Goal: Entertainment & Leisure: Consume media (video, audio)

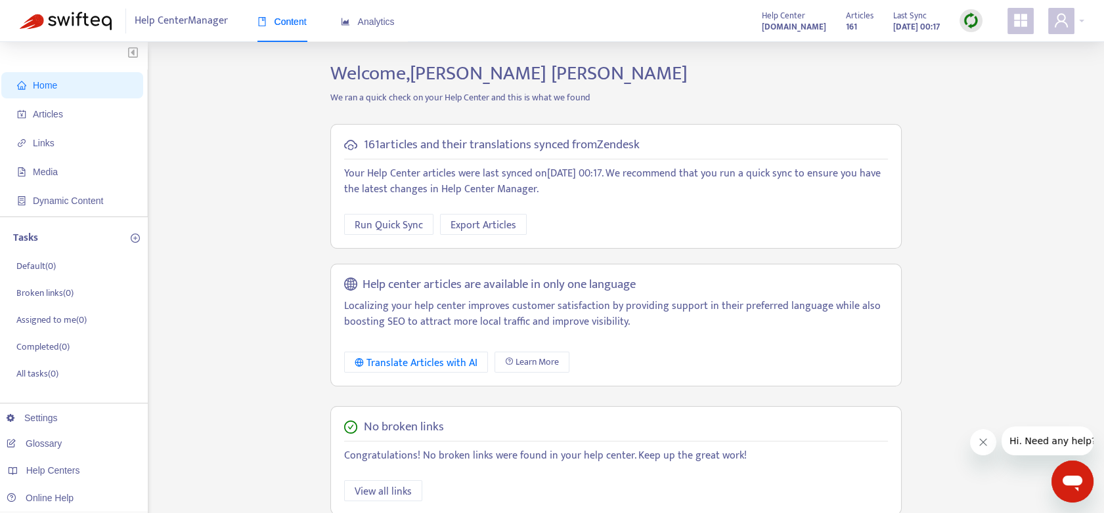
click at [293, 180] on div "Home Articles Links Media Dynamic Content Tasks Default ( 0 ) Broken links ( 0 …" at bounding box center [552, 446] width 1064 height 768
click at [791, 22] on strong "[DOMAIN_NAME]" at bounding box center [794, 27] width 64 height 14
click at [1079, 20] on div at bounding box center [1066, 21] width 36 height 26
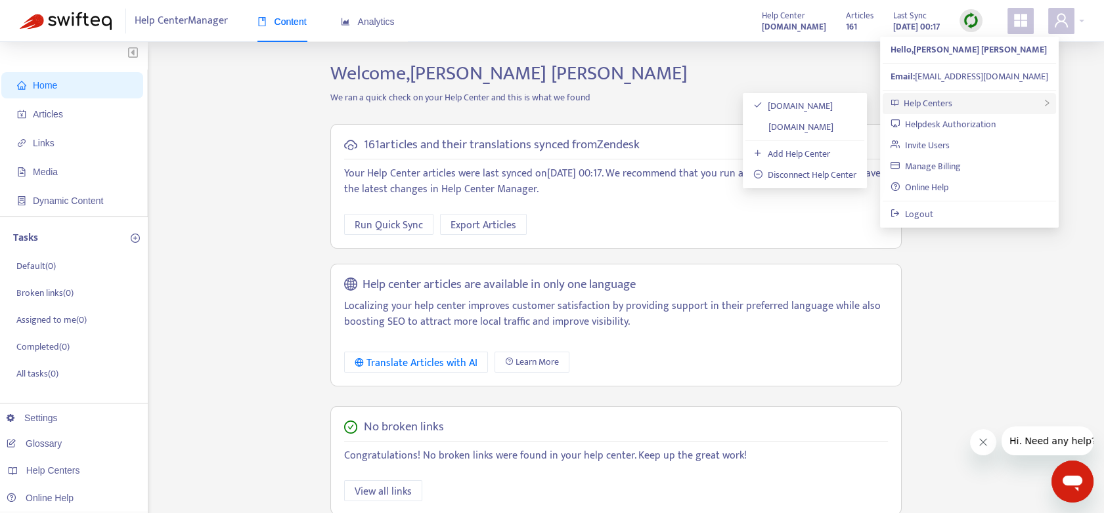
click at [927, 101] on span "Help Centers" at bounding box center [927, 103] width 49 height 15
click at [807, 125] on link "[DOMAIN_NAME]" at bounding box center [793, 126] width 80 height 15
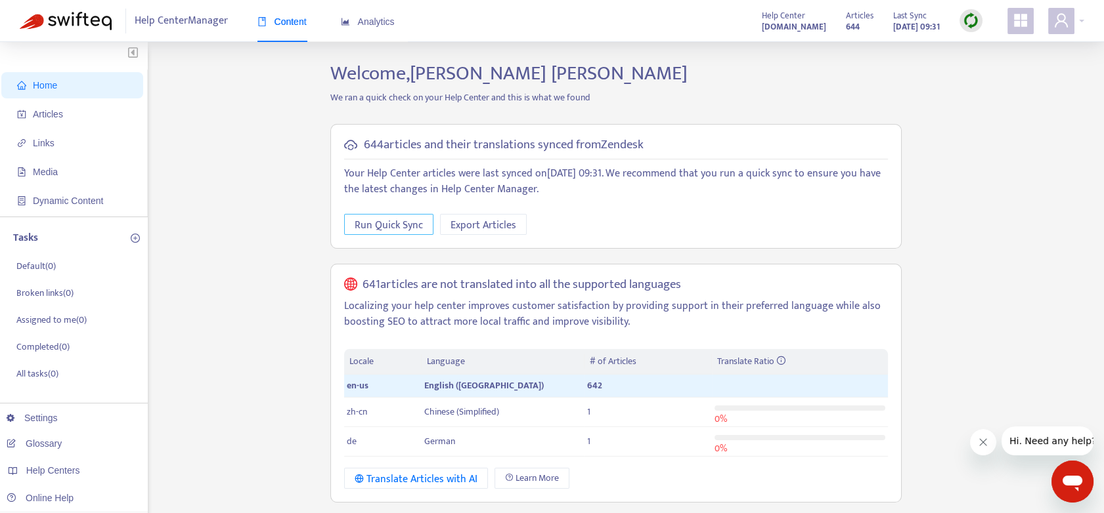
click at [372, 222] on span "Run Quick Sync" at bounding box center [388, 225] width 68 height 16
click at [968, 22] on img at bounding box center [970, 20] width 16 height 16
click at [1004, 68] on link "Full Sync" at bounding box center [993, 68] width 47 height 15
click at [478, 358] on th "Language" at bounding box center [502, 362] width 163 height 26
click at [978, 443] on icon "Close message from company" at bounding box center [982, 442] width 11 height 11
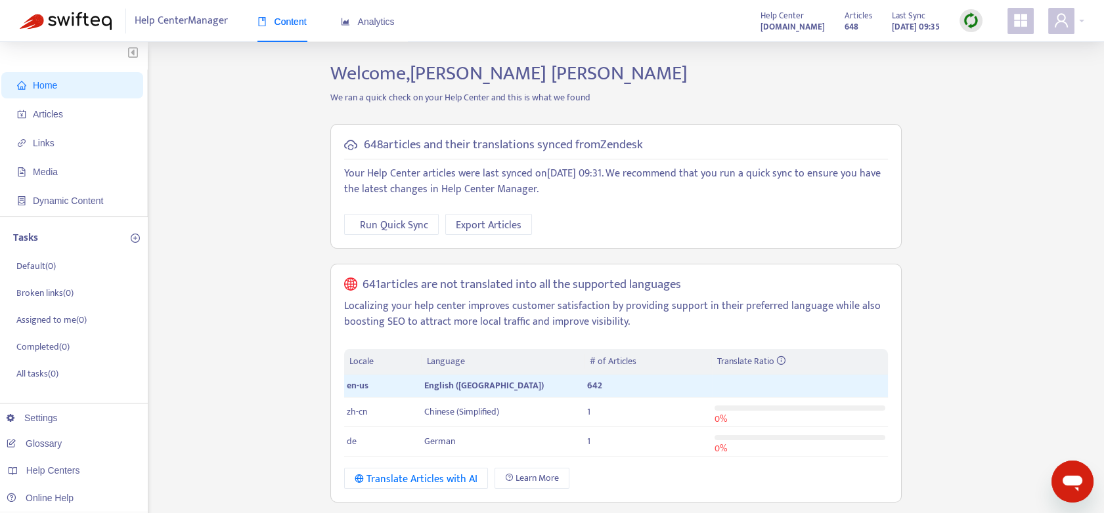
click at [155, 21] on span "Help Center Manager" at bounding box center [181, 21] width 93 height 25
click at [47, 84] on span "Home" at bounding box center [45, 85] width 24 height 11
click at [56, 113] on span "Articles" at bounding box center [48, 114] width 30 height 11
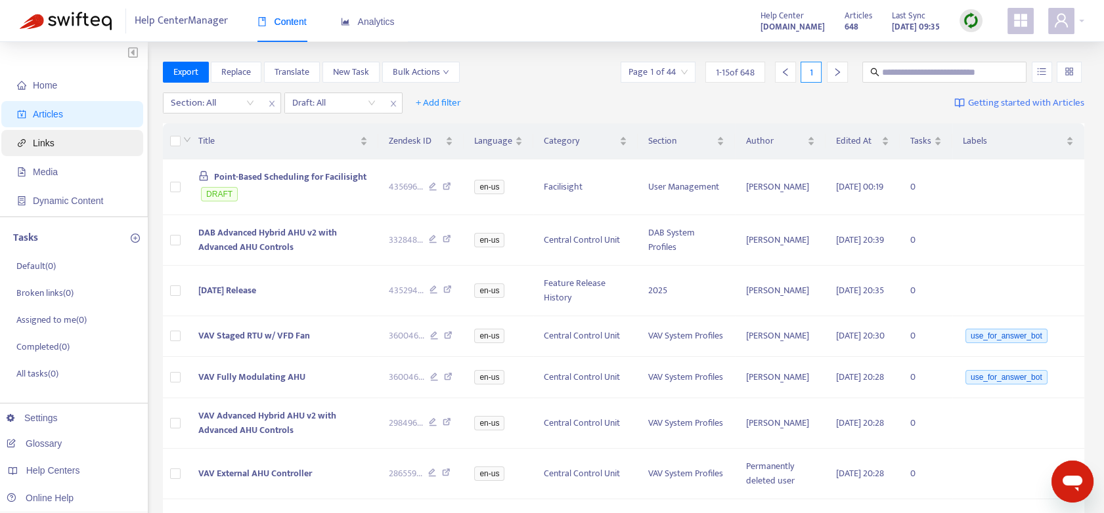
click at [63, 142] on span "Links" at bounding box center [75, 143] width 116 height 26
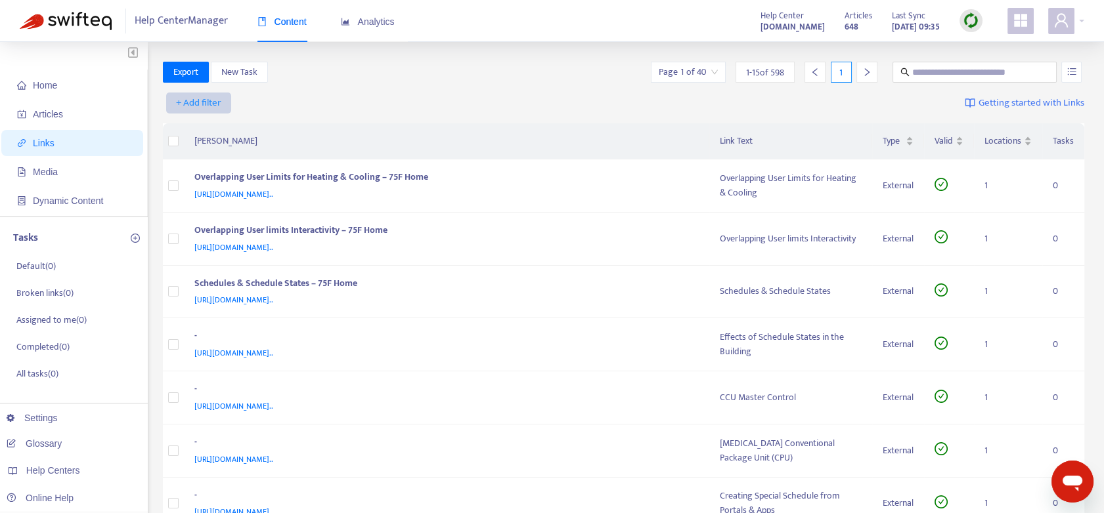
click at [203, 102] on span "+ Add filter" at bounding box center [198, 103] width 45 height 16
click at [194, 257] on span "Type" at bounding box center [199, 255] width 45 height 14
click at [307, 103] on span "+ Add filter" at bounding box center [316, 103] width 45 height 16
click at [305, 185] on span "Valid" at bounding box center [317, 192] width 45 height 14
click at [424, 101] on span "+ Add filter" at bounding box center [438, 103] width 45 height 16
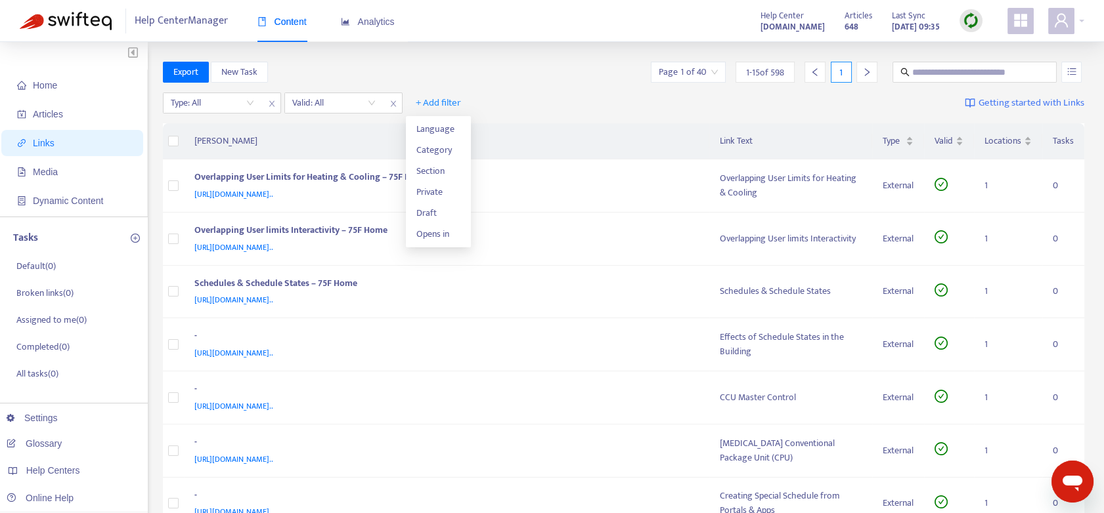
click at [495, 130] on th "[PERSON_NAME]" at bounding box center [446, 141] width 525 height 36
click at [435, 99] on span "+ Add filter" at bounding box center [438, 103] width 45 height 16
click at [431, 152] on span "Category" at bounding box center [438, 150] width 45 height 14
click at [555, 100] on span "+ Add filter" at bounding box center [559, 103] width 45 height 16
click at [517, 104] on icon "close" at bounding box center [515, 104] width 8 height 8
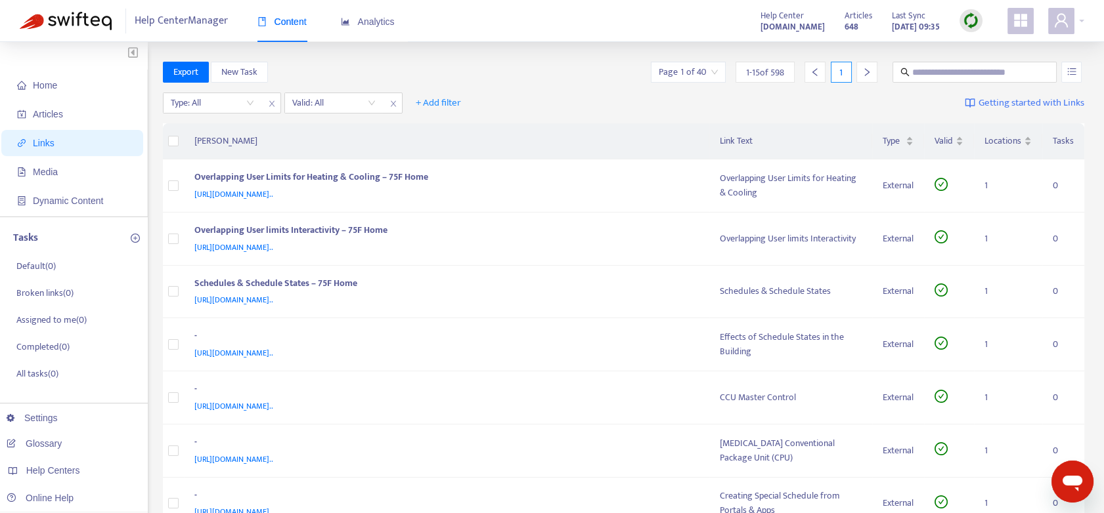
click at [536, 88] on div "Type: All Valid: All + Add filter Getting started with Links" at bounding box center [624, 106] width 922 height 36
click at [391, 103] on icon "close" at bounding box center [393, 104] width 8 height 8
click at [315, 100] on span "+ Add filter" at bounding box center [316, 103] width 45 height 16
click at [309, 259] on span "Opens in" at bounding box center [317, 255] width 45 height 14
click at [47, 177] on span "Media" at bounding box center [45, 172] width 25 height 11
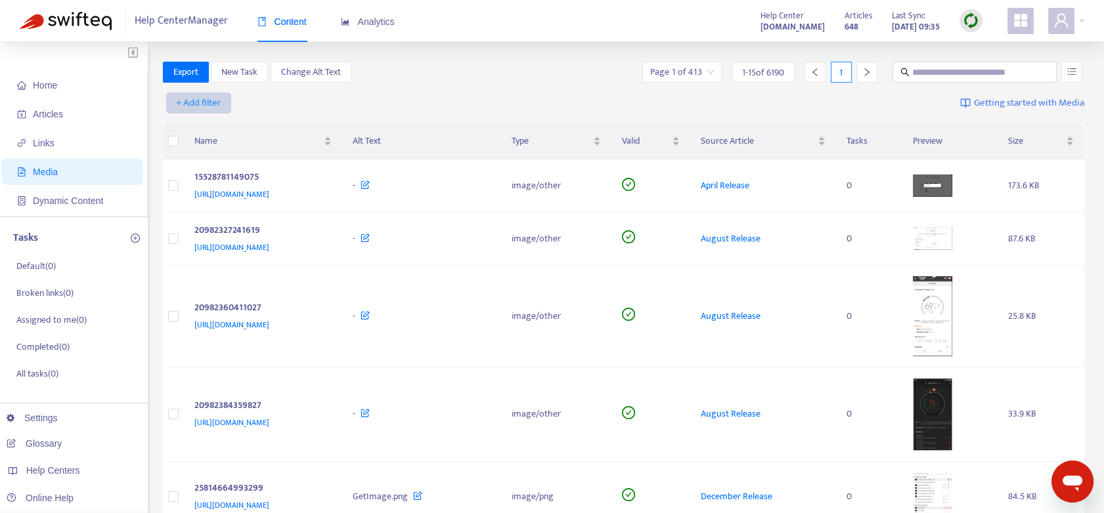
click at [211, 107] on span "+ Add filter" at bounding box center [198, 103] width 45 height 16
click at [311, 112] on div "+ Add filter Getting started with Media" at bounding box center [624, 106] width 922 height 36
click at [601, 144] on div "Type" at bounding box center [555, 141] width 89 height 14
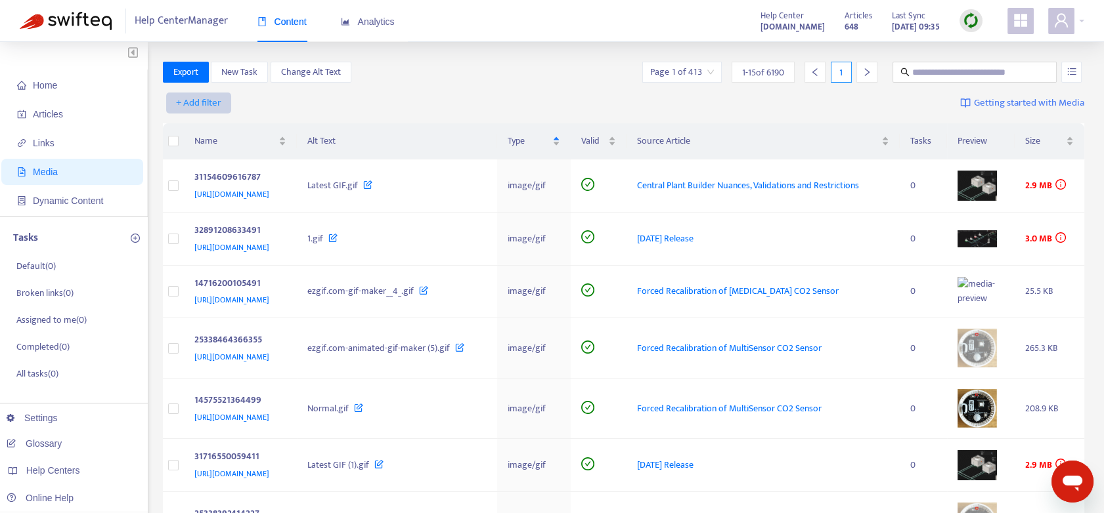
click at [217, 100] on span "+ Add filter" at bounding box center [198, 103] width 45 height 16
click at [194, 233] on span "Type" at bounding box center [199, 234] width 45 height 14
click at [318, 101] on span "+ Add filter" at bounding box center [316, 103] width 45 height 16
click at [438, 101] on div "Type: All + Add filter Getting started with Media" at bounding box center [624, 106] width 922 height 36
click at [933, 70] on input "text" at bounding box center [975, 72] width 126 height 14
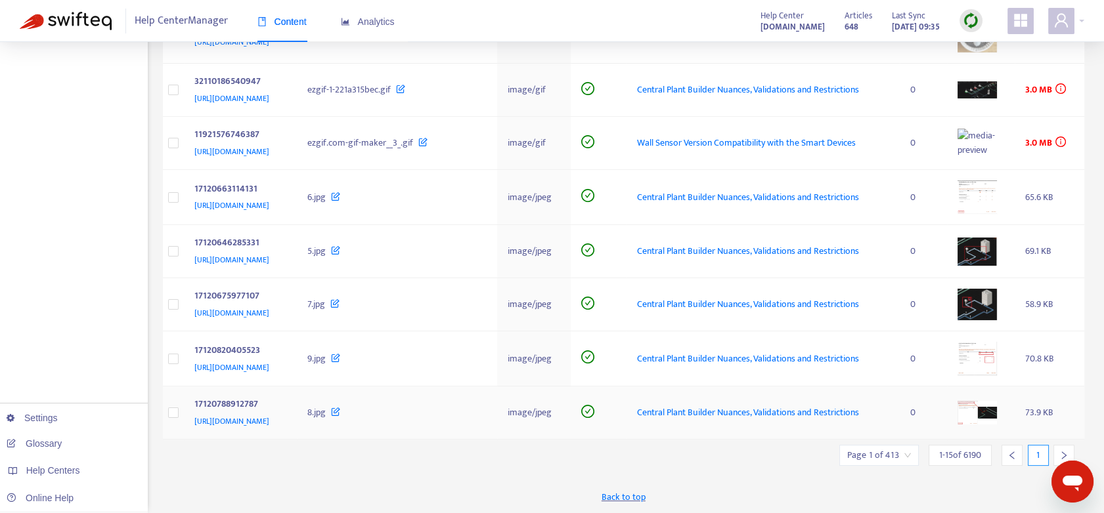
scroll to position [730, 0]
click at [1065, 450] on div at bounding box center [1063, 455] width 21 height 21
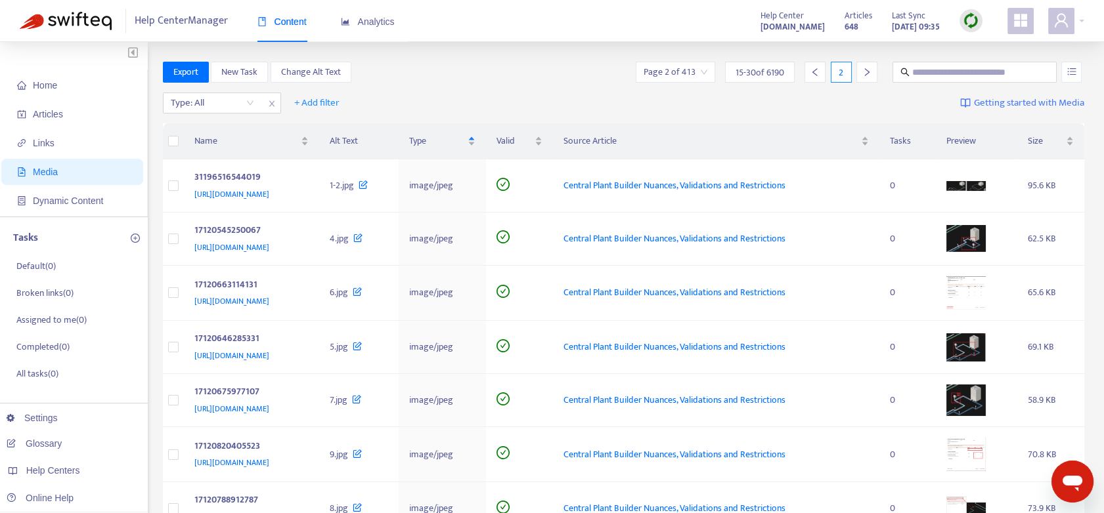
scroll to position [0, 0]
click at [919, 77] on input "text" at bounding box center [975, 72] width 126 height 14
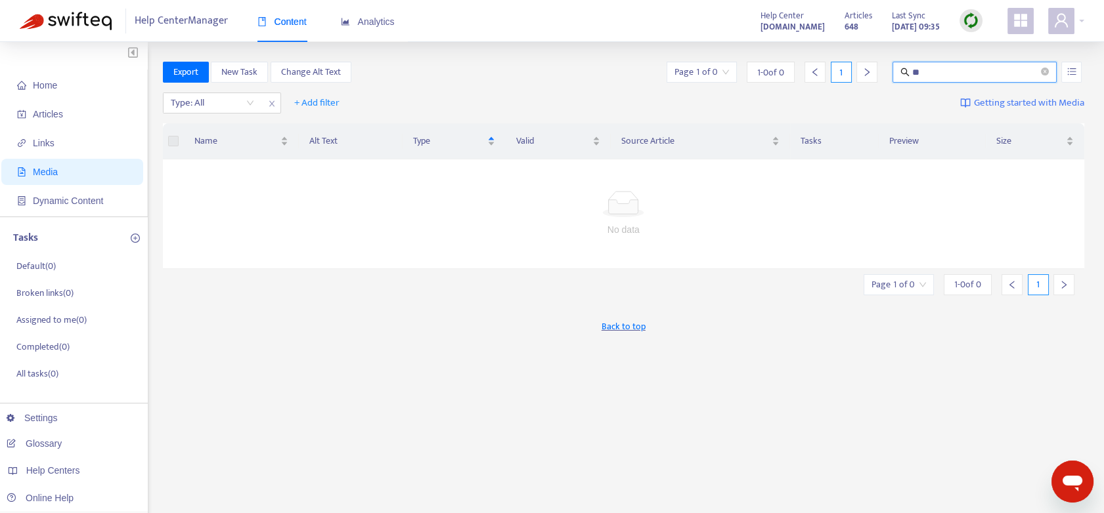
type input "*"
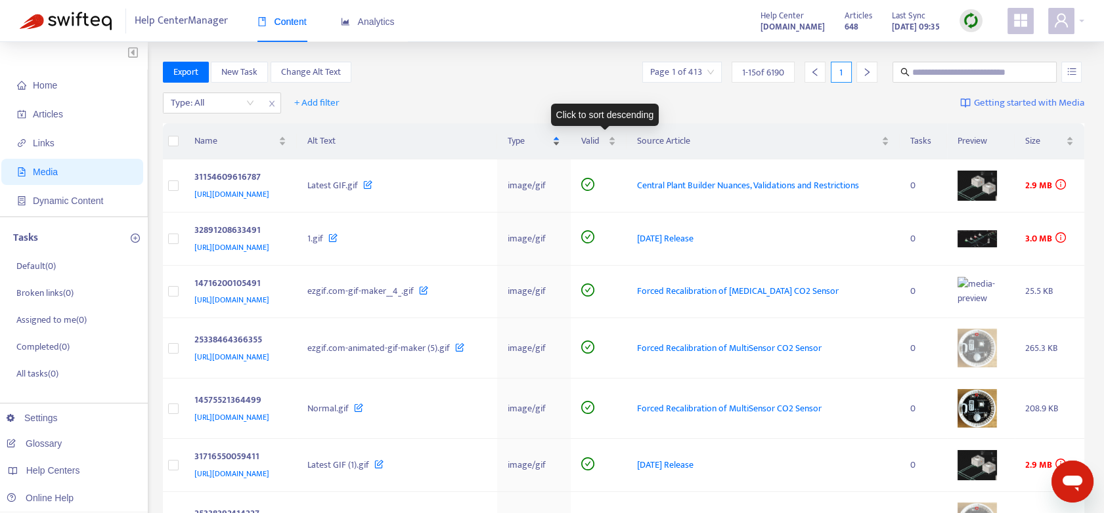
click at [559, 137] on div "Type" at bounding box center [533, 141] width 52 height 14
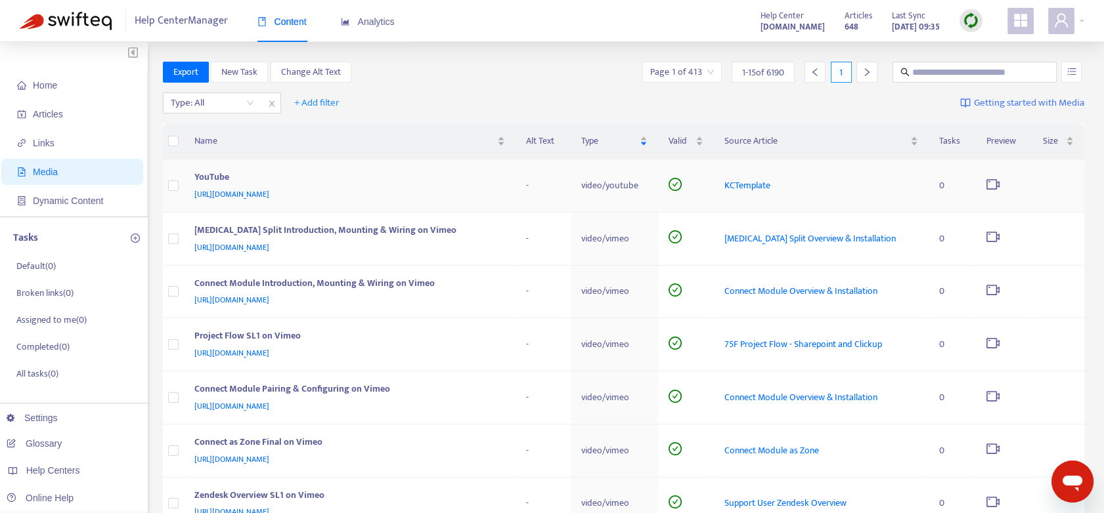
click at [269, 195] on span "[URL][DOMAIN_NAME]" at bounding box center [231, 194] width 75 height 13
click at [647, 144] on div "Type" at bounding box center [614, 141] width 66 height 14
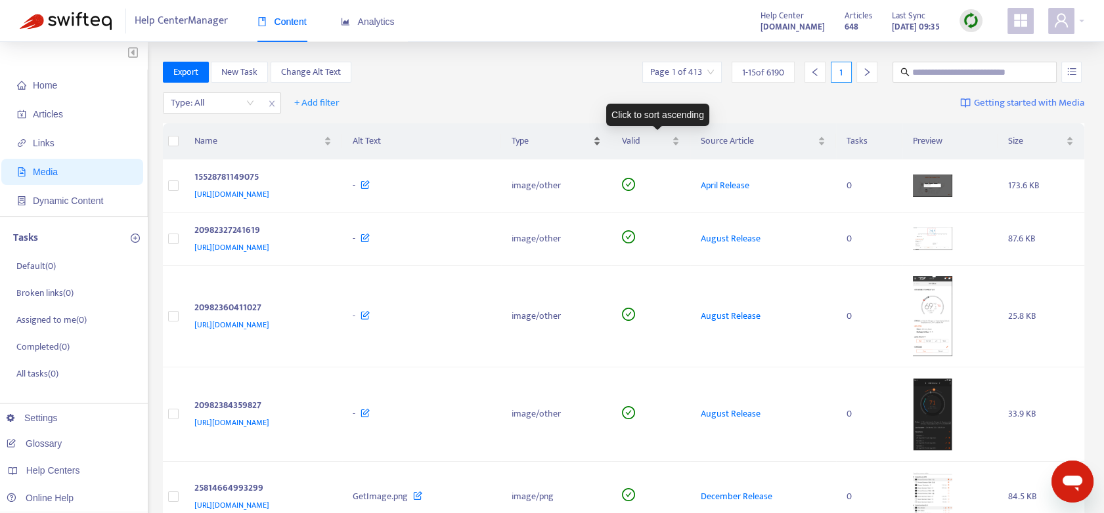
click at [601, 135] on div "Type" at bounding box center [555, 141] width 89 height 14
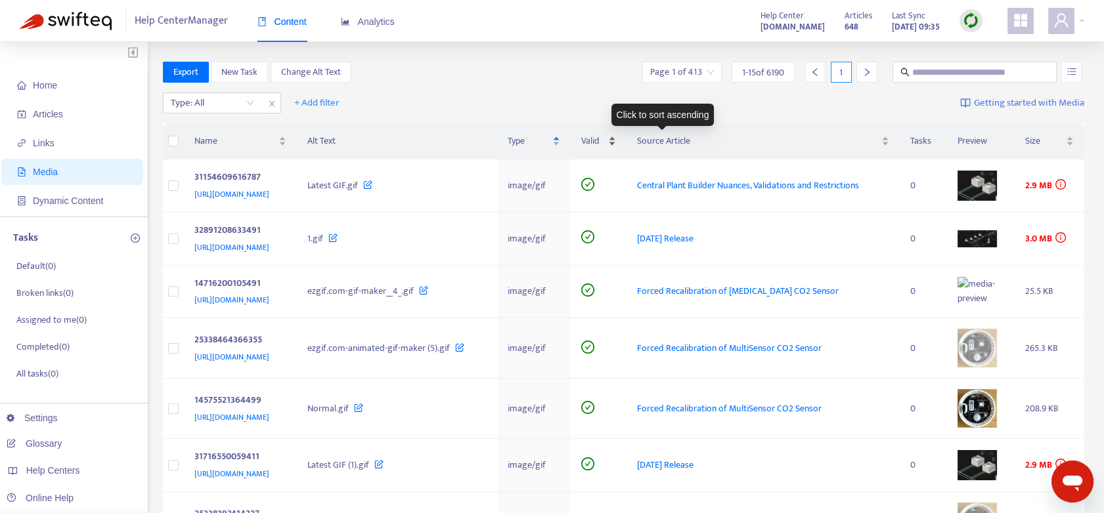
click at [616, 139] on div "Valid" at bounding box center [598, 141] width 35 height 14
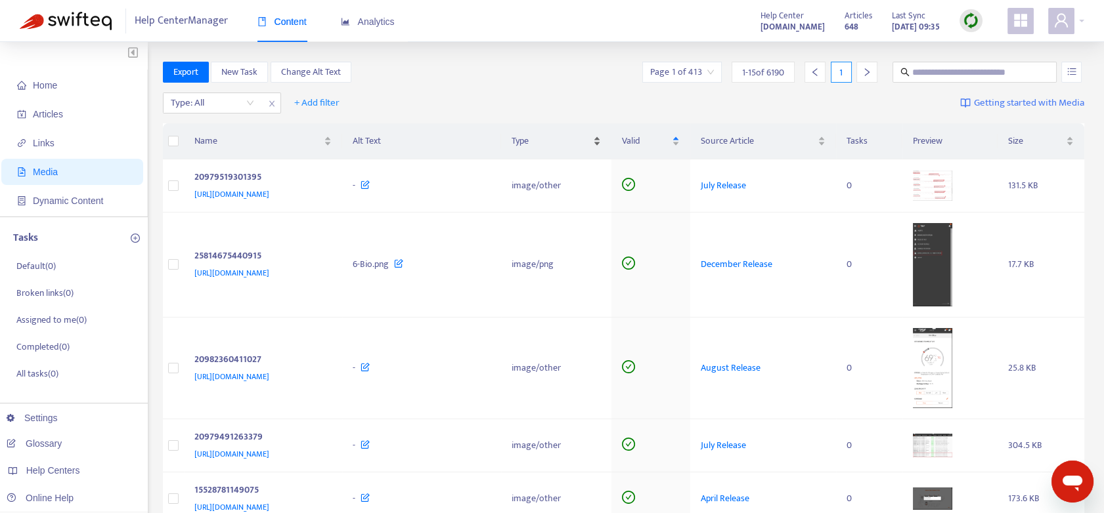
click at [601, 144] on div "Type" at bounding box center [555, 141] width 89 height 14
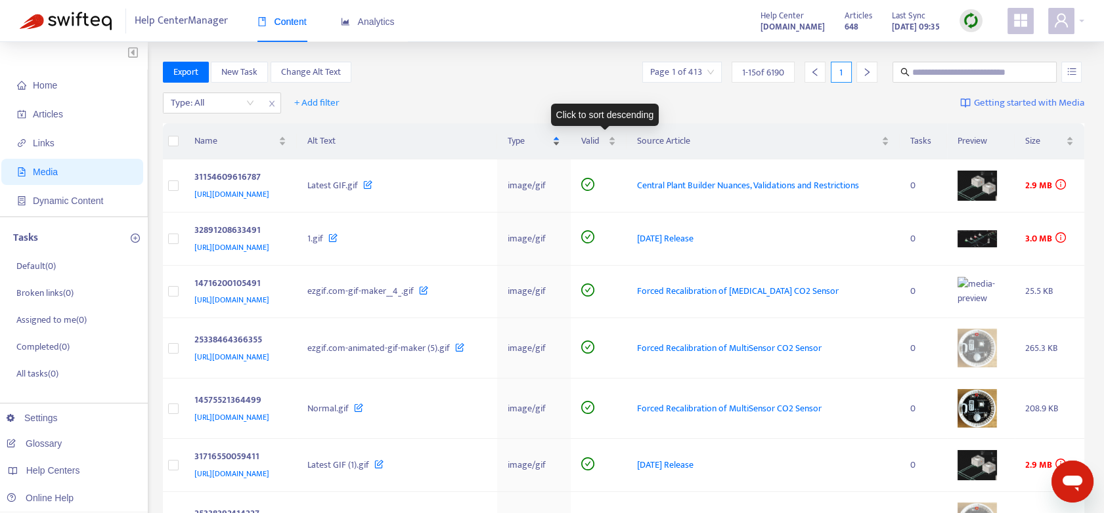
click at [559, 144] on div "Type" at bounding box center [533, 141] width 52 height 14
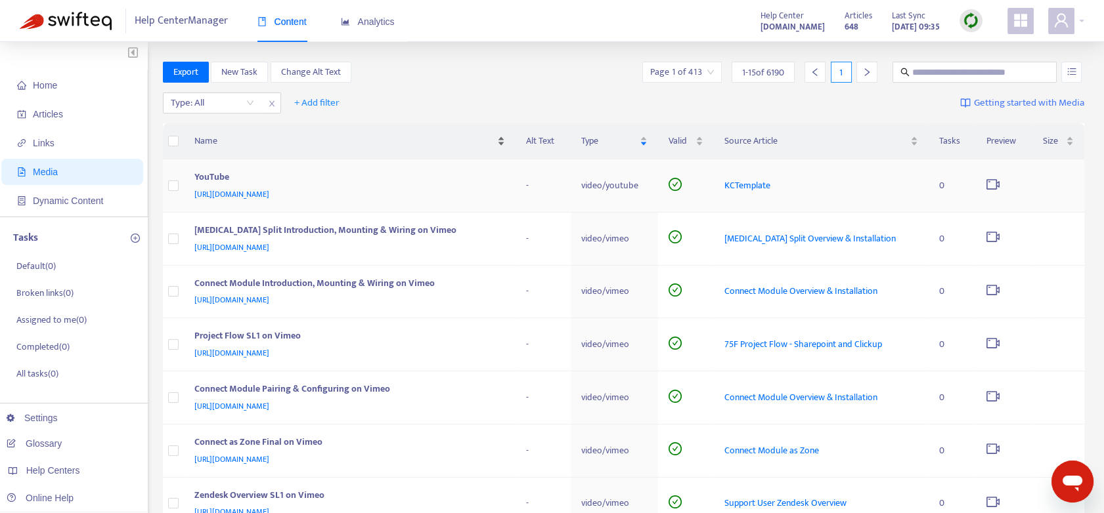
drag, startPoint x: 362, startPoint y: 199, endPoint x: 435, endPoint y: 128, distance: 101.7
click at [435, 134] on div "Name" at bounding box center [349, 141] width 311 height 14
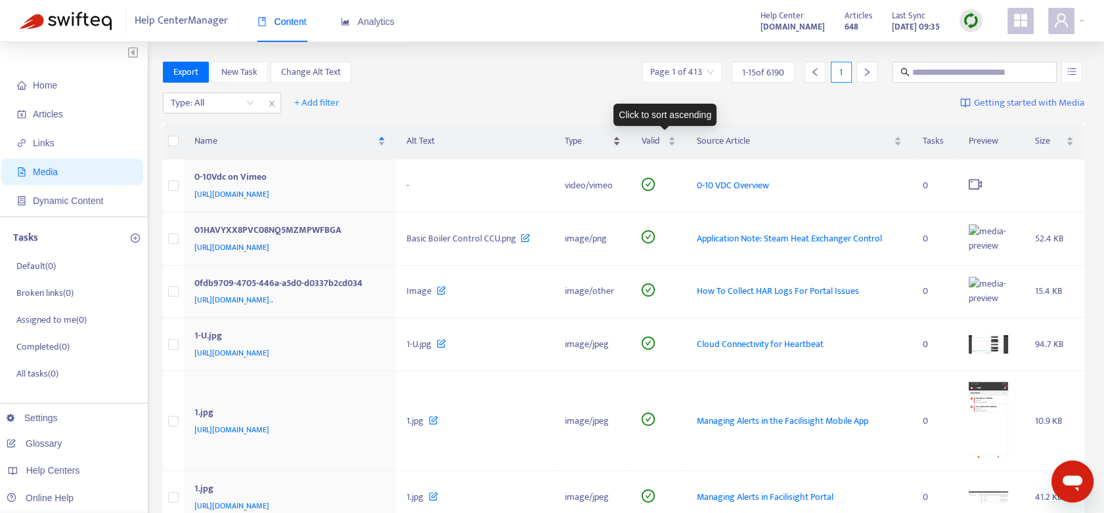
click at [620, 146] on div "Type" at bounding box center [593, 141] width 56 height 14
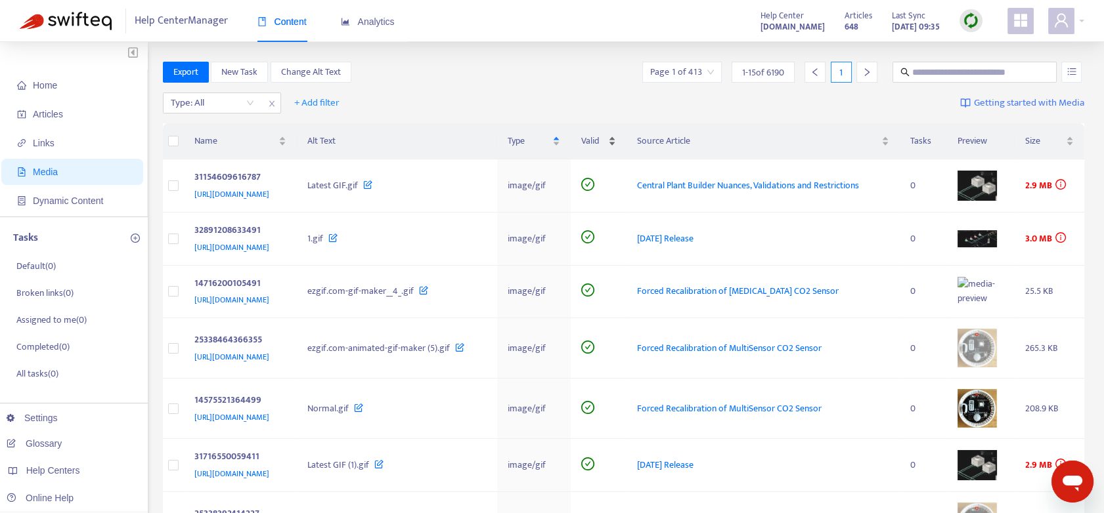
click at [616, 143] on div "Valid" at bounding box center [598, 141] width 35 height 14
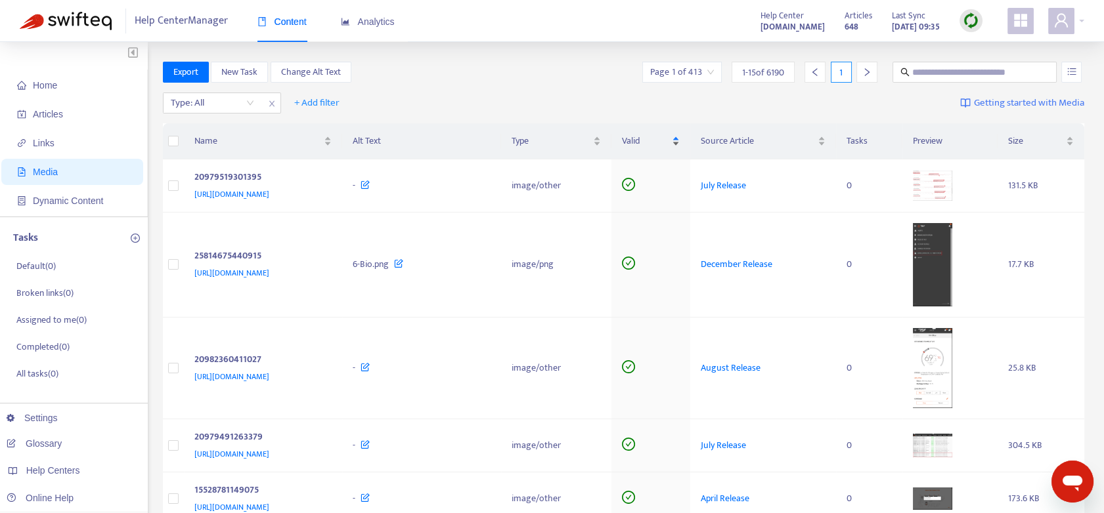
click at [590, 143] on span "Type" at bounding box center [550, 141] width 79 height 14
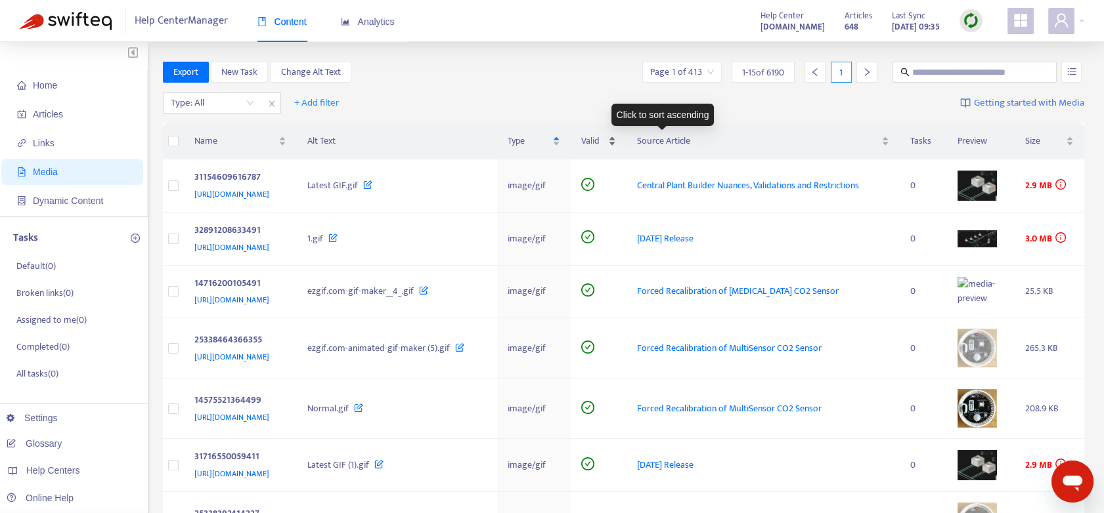
click at [616, 146] on div "Valid" at bounding box center [598, 141] width 35 height 14
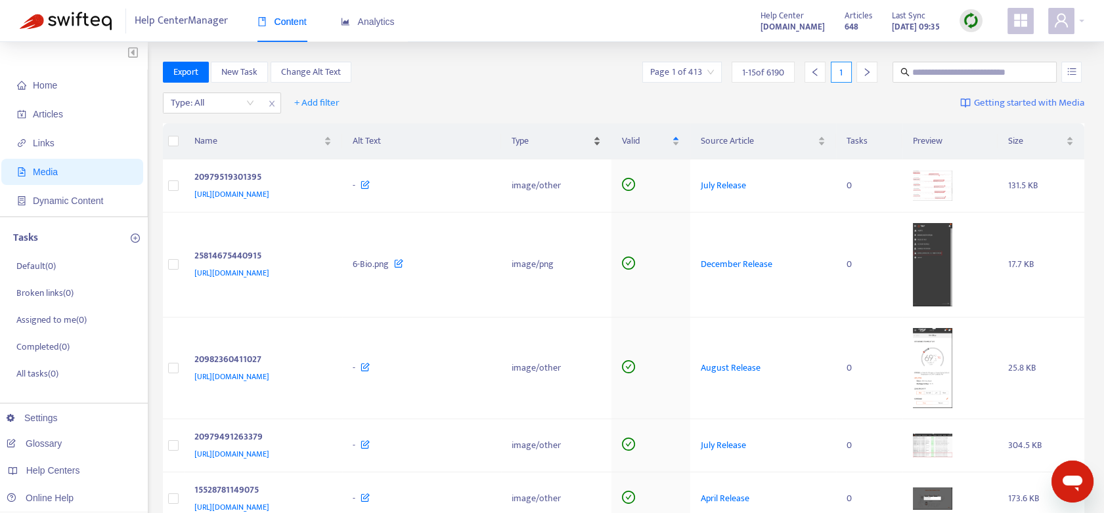
click at [601, 145] on div "Type" at bounding box center [555, 141] width 89 height 14
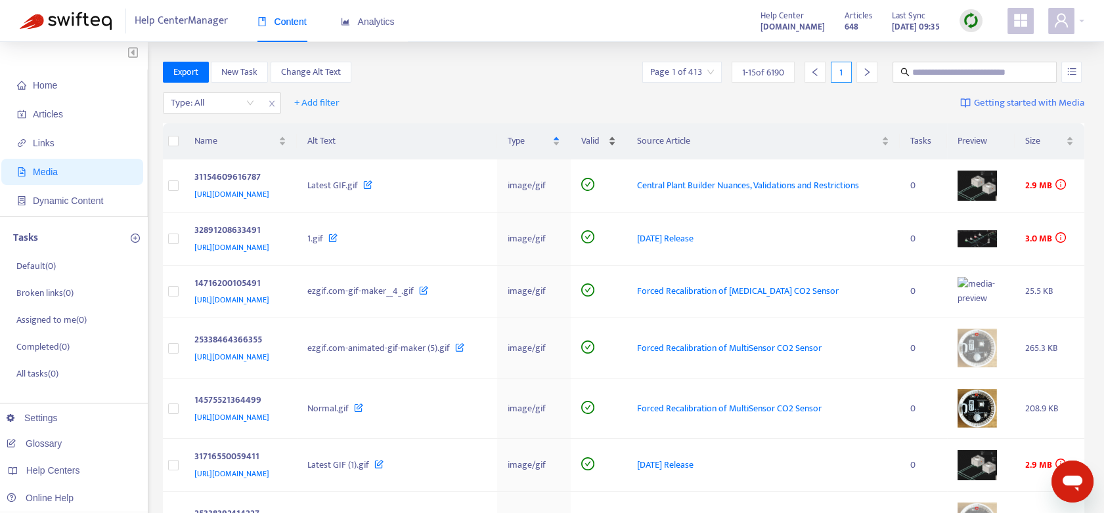
click at [616, 143] on div "Valid" at bounding box center [598, 141] width 35 height 14
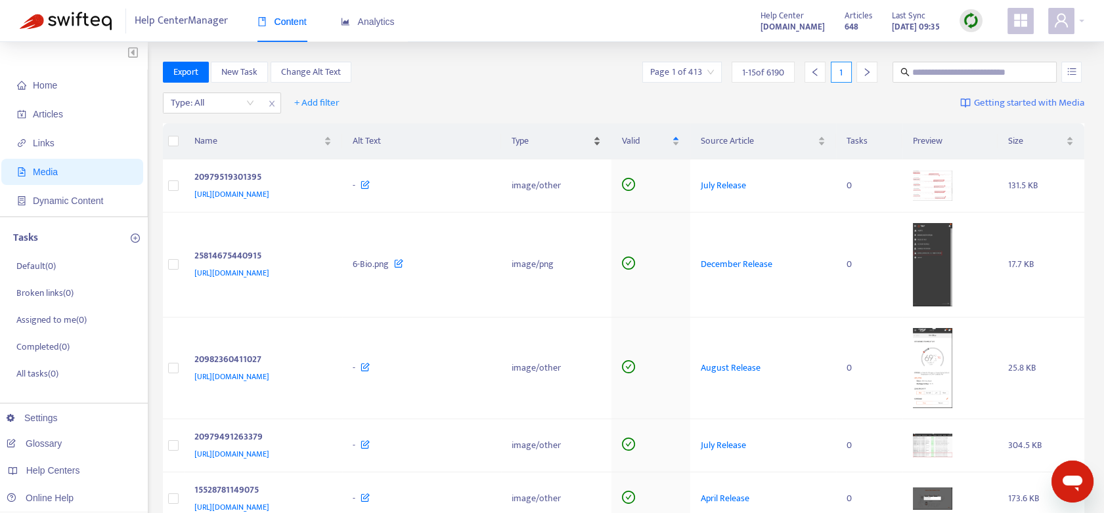
click at [601, 144] on div "Type" at bounding box center [555, 141] width 89 height 14
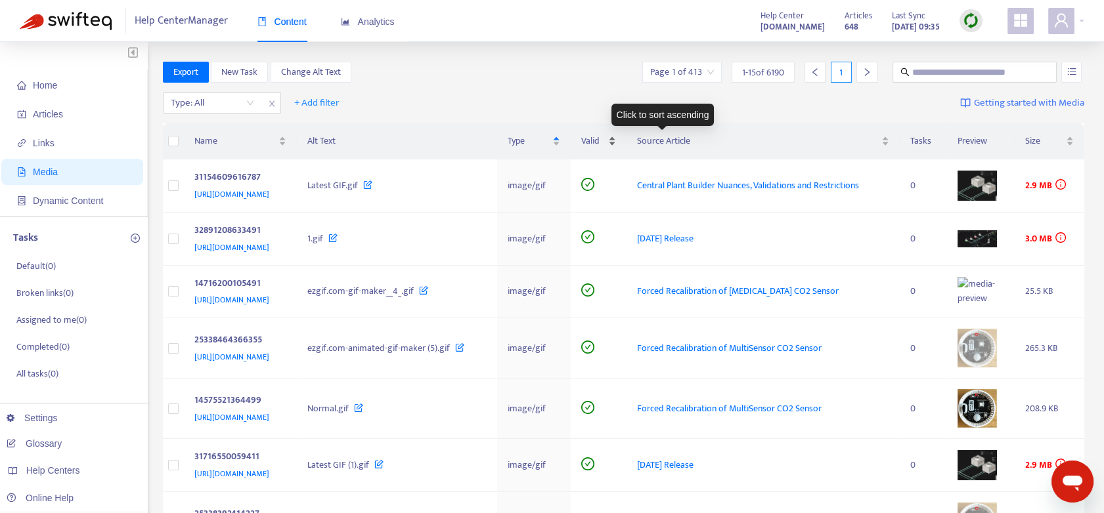
click at [616, 142] on div "Valid" at bounding box center [598, 141] width 35 height 14
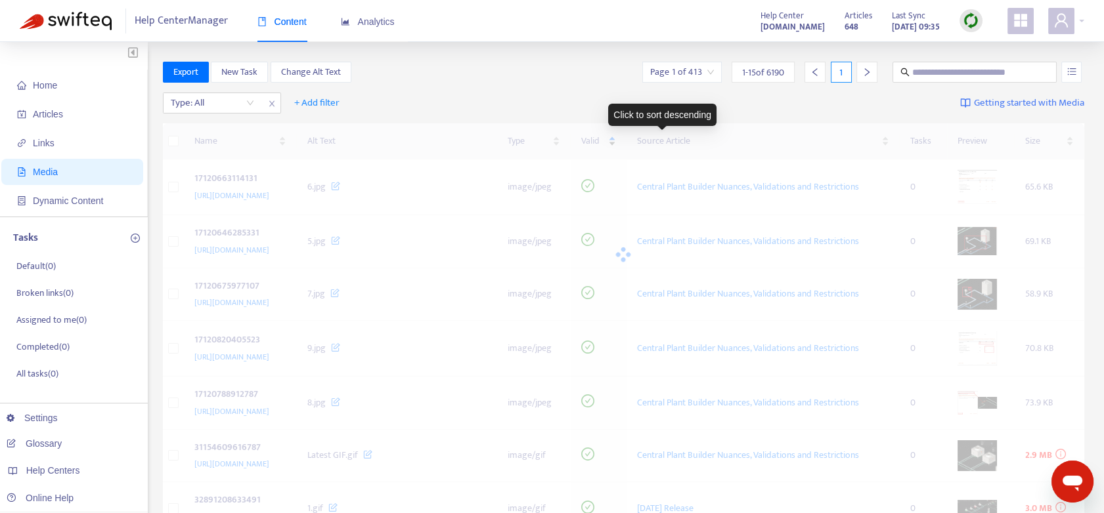
click at [672, 142] on div at bounding box center [624, 254] width 922 height 263
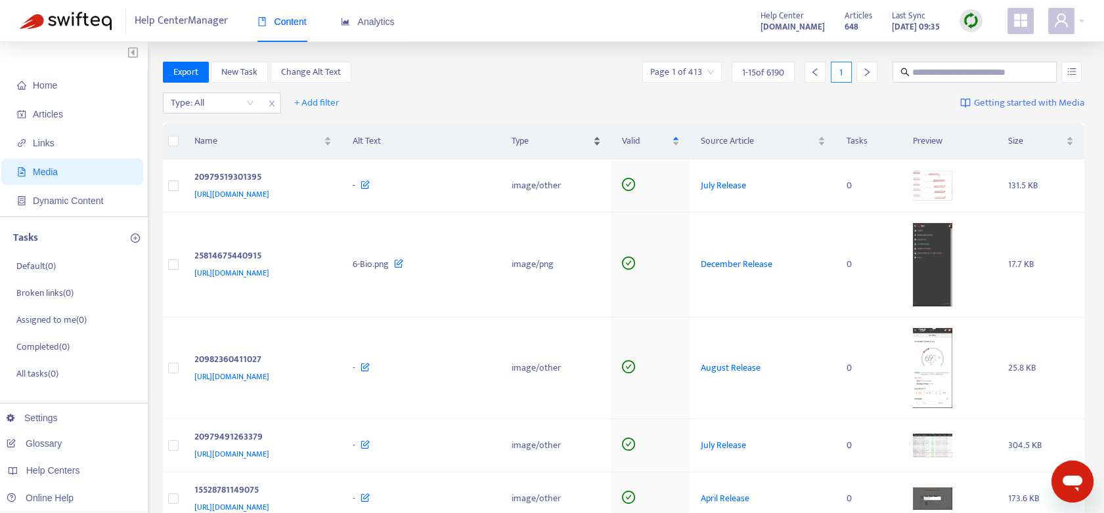
click at [601, 144] on div "Type" at bounding box center [555, 141] width 89 height 14
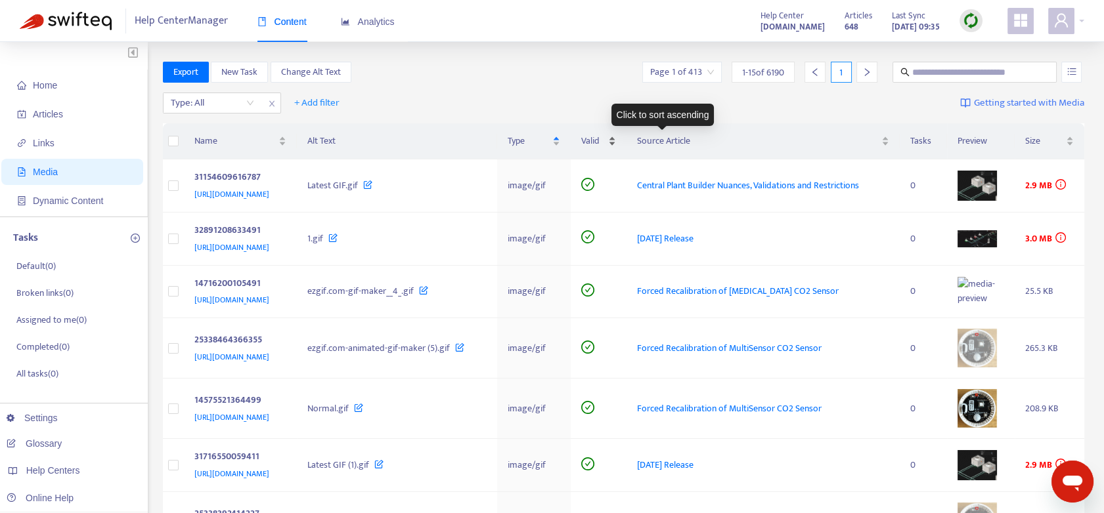
click at [616, 144] on div "Valid" at bounding box center [598, 141] width 35 height 14
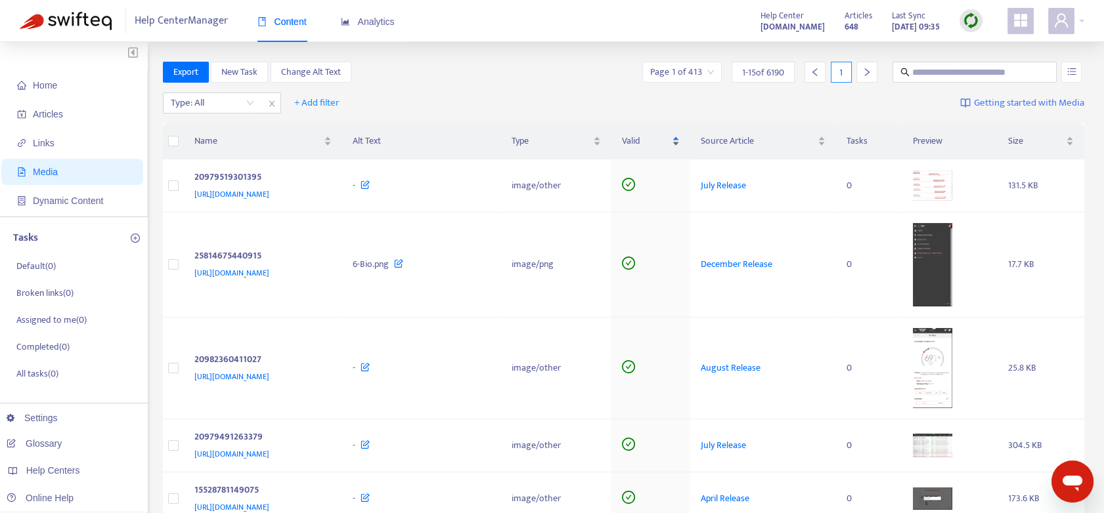
click at [590, 144] on span "Type" at bounding box center [550, 141] width 79 height 14
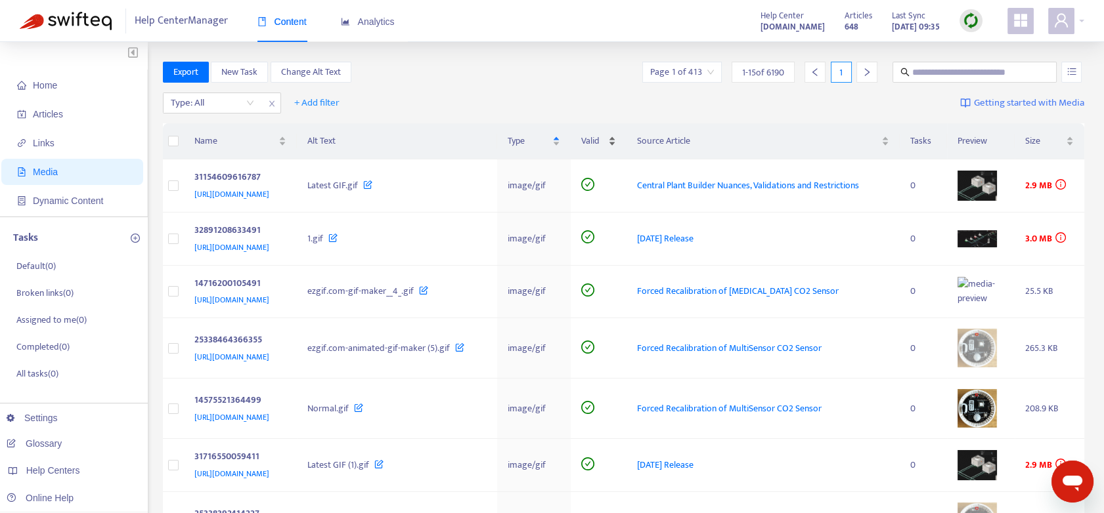
click at [616, 144] on div "Valid" at bounding box center [598, 141] width 35 height 14
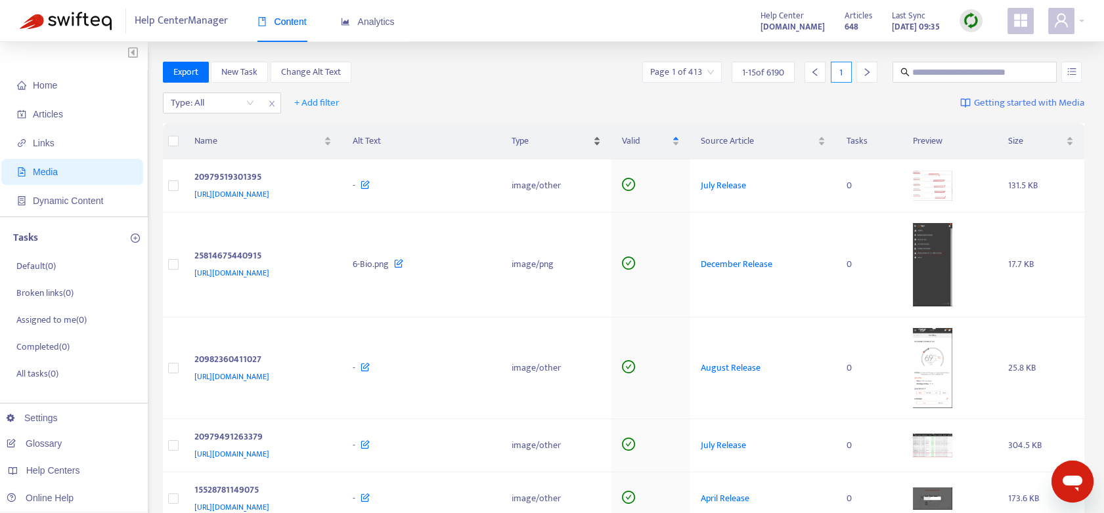
click at [601, 134] on div "Type" at bounding box center [555, 141] width 89 height 14
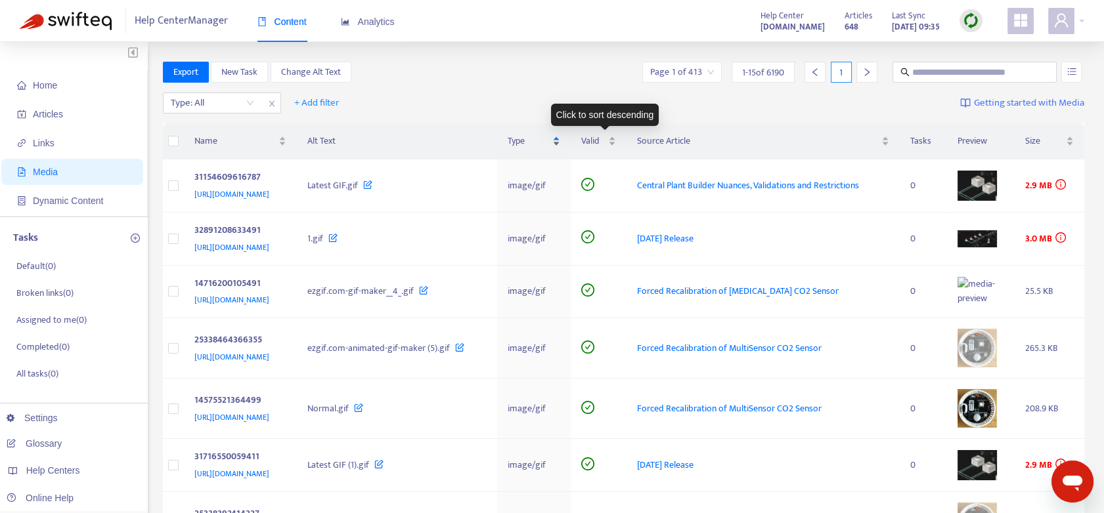
click at [559, 147] on div "Type" at bounding box center [533, 141] width 52 height 14
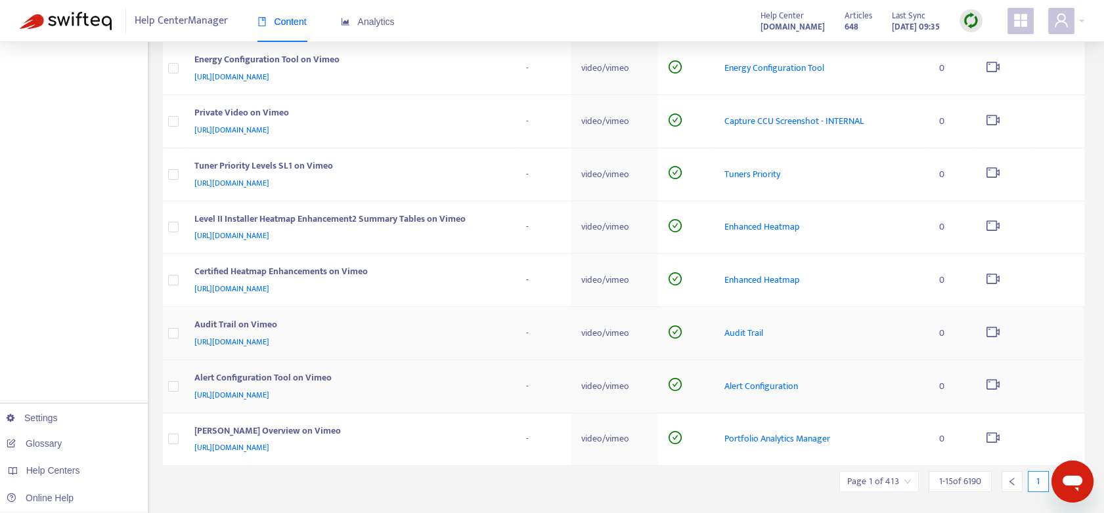
scroll to position [513, 0]
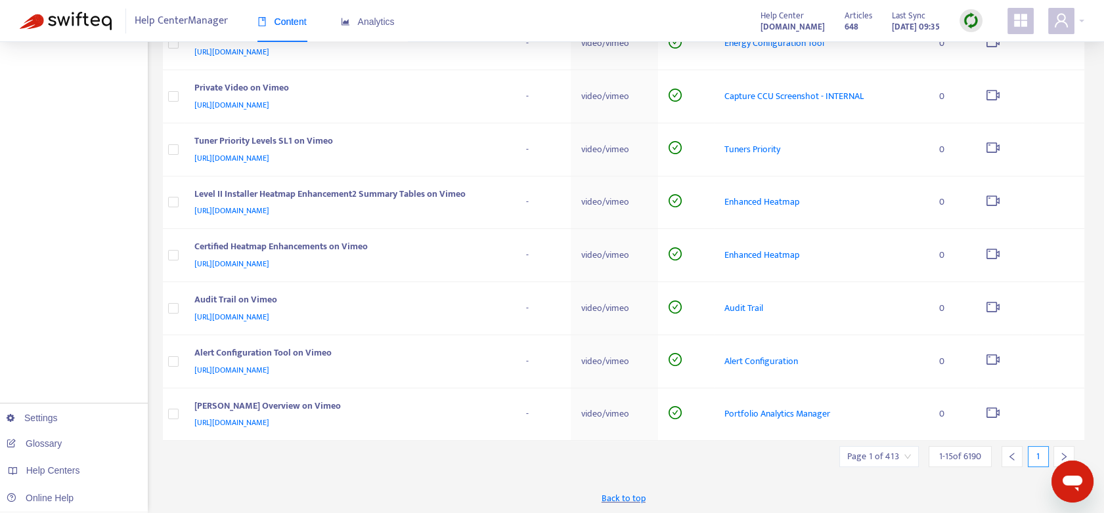
click at [1065, 456] on icon "right" at bounding box center [1064, 457] width 5 height 8
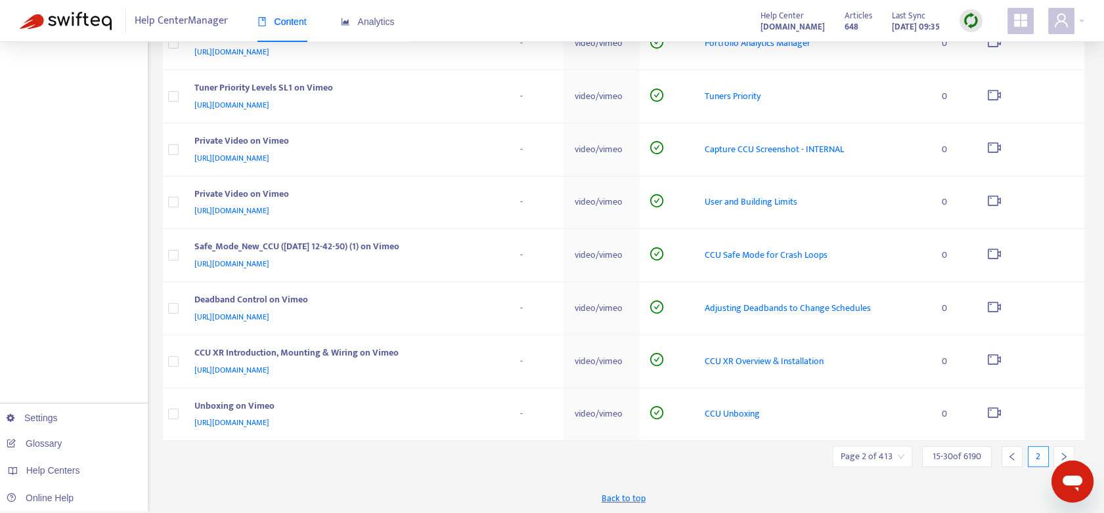
click at [1065, 453] on icon "right" at bounding box center [1063, 456] width 9 height 9
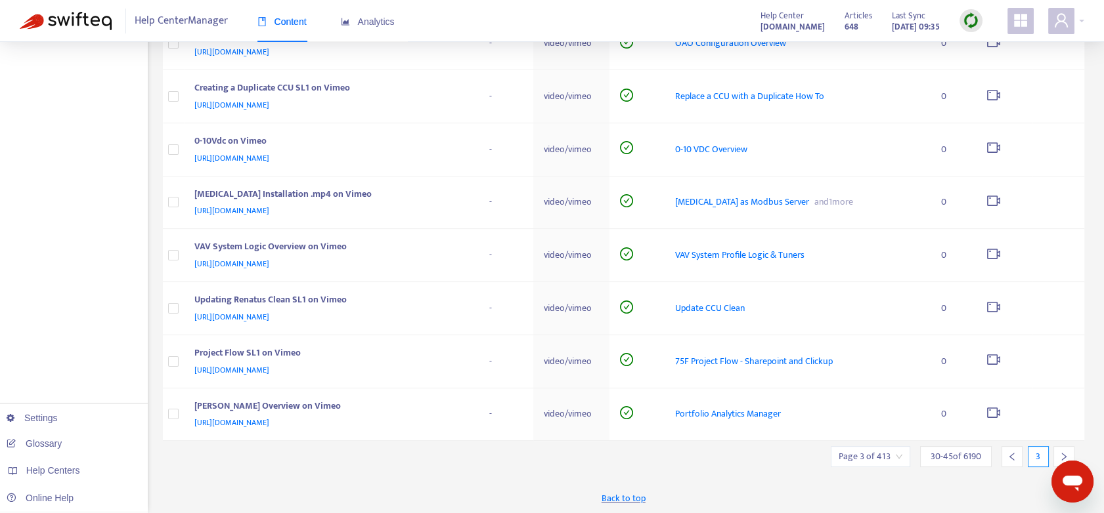
click at [1061, 452] on icon "right" at bounding box center [1063, 456] width 9 height 9
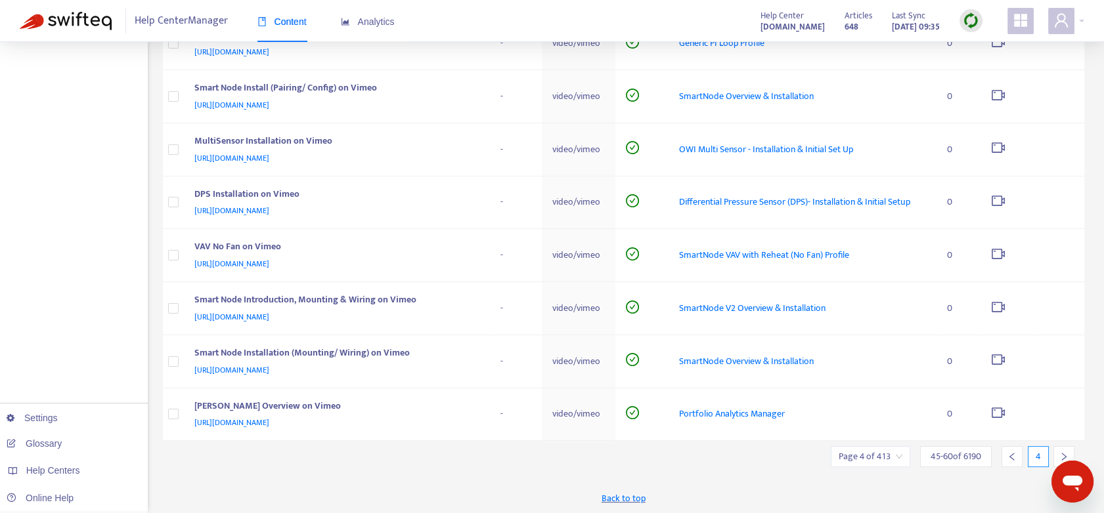
click at [1061, 452] on icon "right" at bounding box center [1063, 456] width 9 height 9
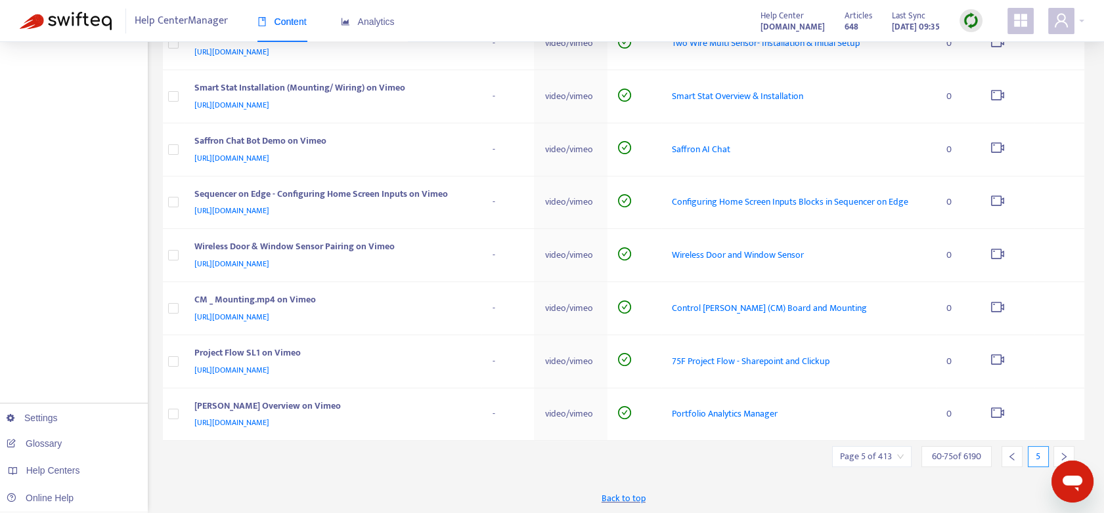
click at [1063, 456] on icon "right" at bounding box center [1063, 456] width 9 height 9
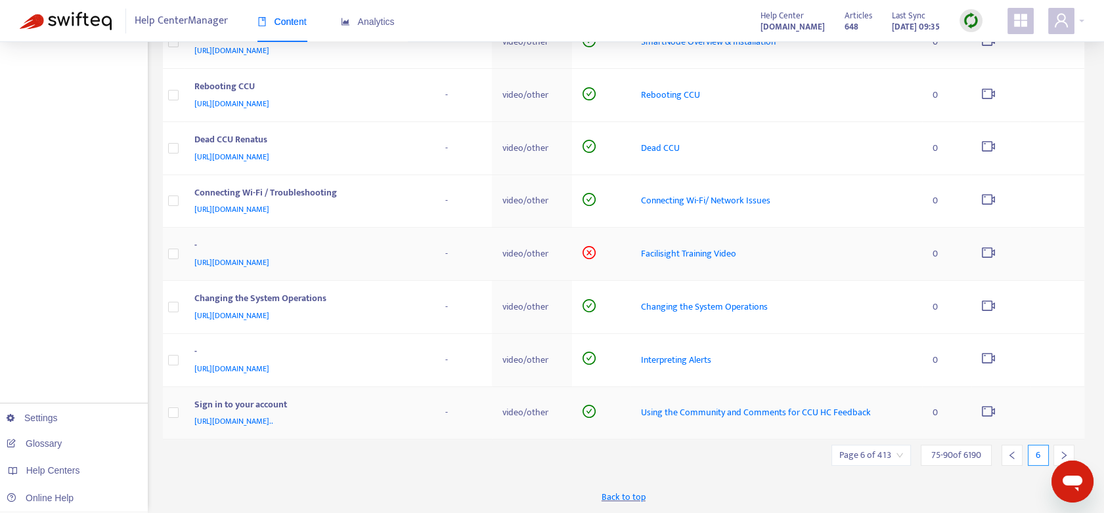
scroll to position [542, 0]
click at [1065, 454] on icon "right" at bounding box center [1064, 456] width 5 height 8
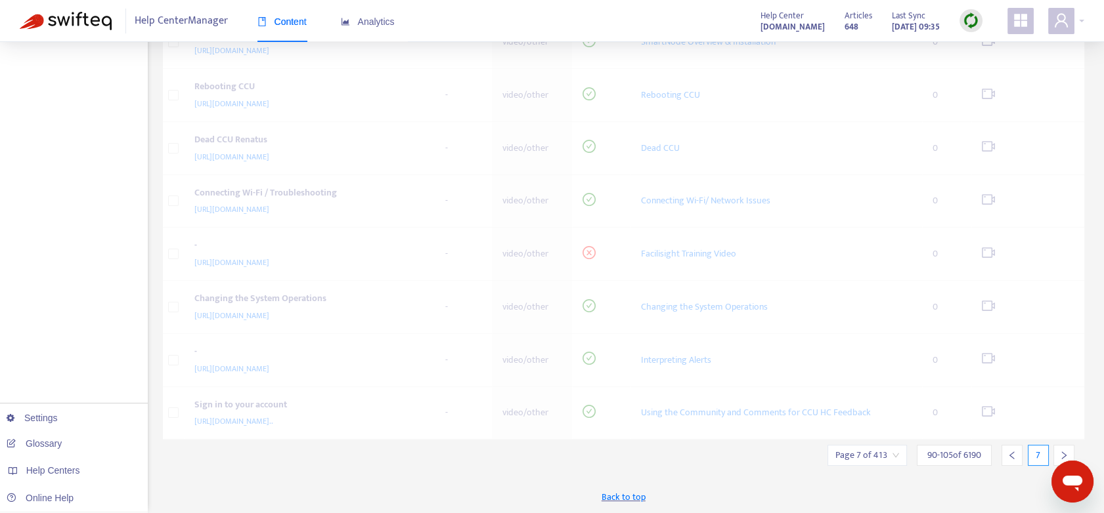
scroll to position [513, 0]
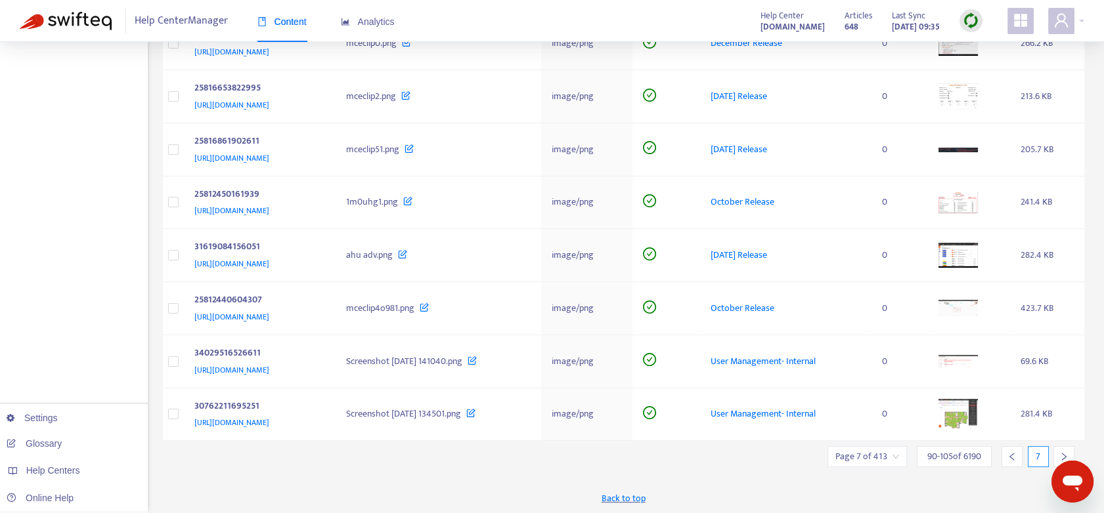
click at [1016, 456] on icon "left" at bounding box center [1011, 456] width 9 height 9
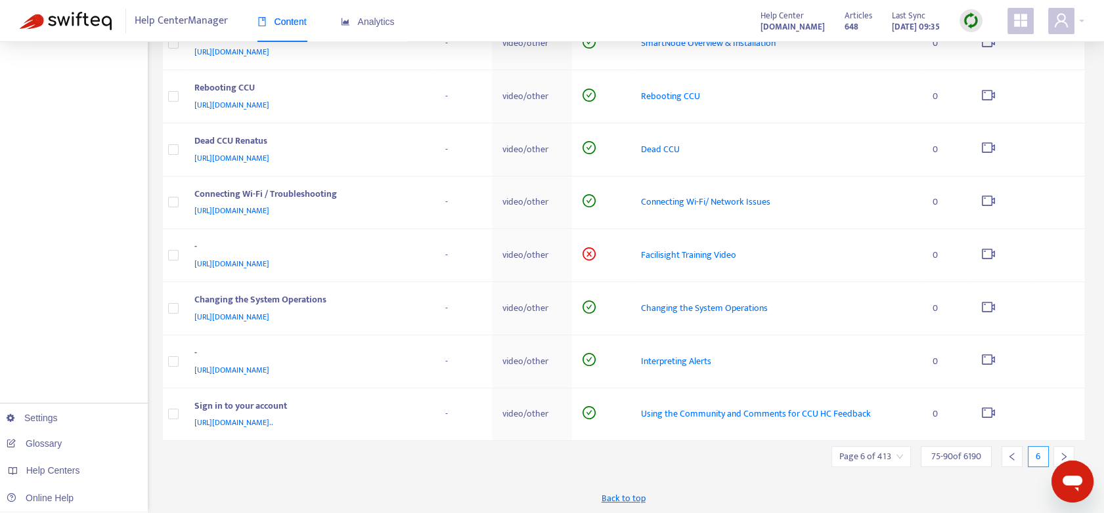
scroll to position [542, 0]
click at [1016, 456] on icon "left" at bounding box center [1011, 455] width 9 height 9
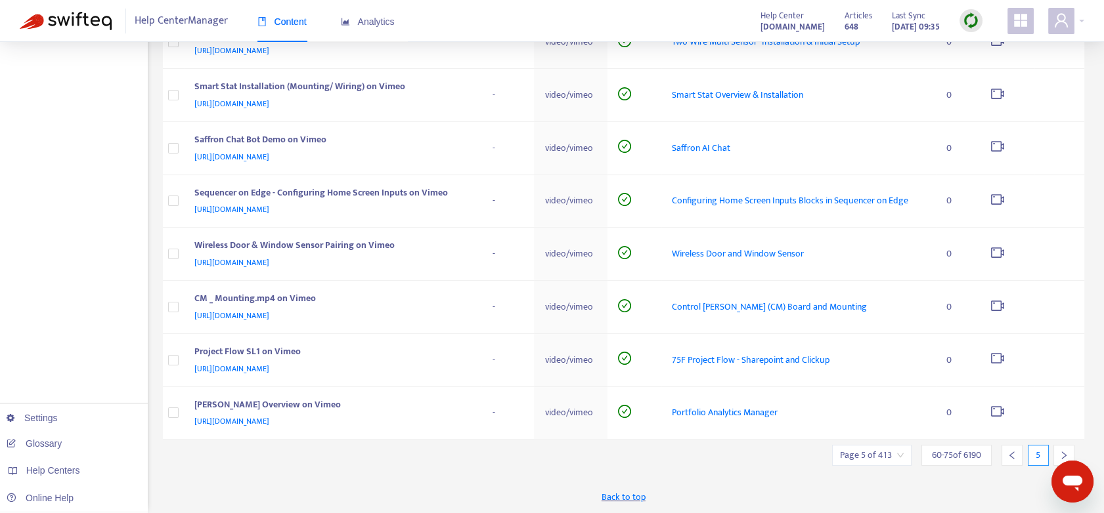
scroll to position [513, 0]
click at [1016, 456] on icon "left" at bounding box center [1011, 456] width 9 height 9
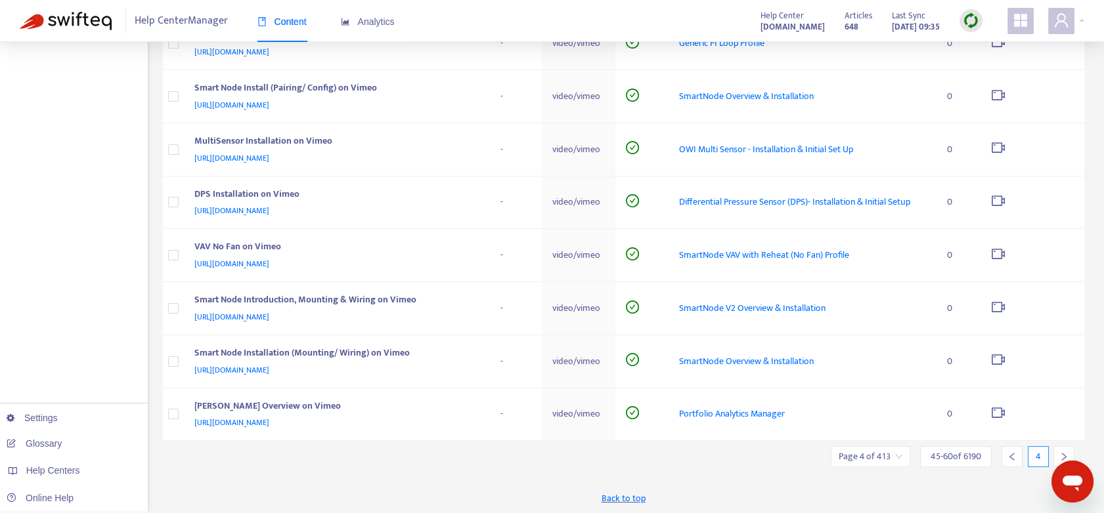
click at [1016, 456] on icon "left" at bounding box center [1011, 456] width 9 height 9
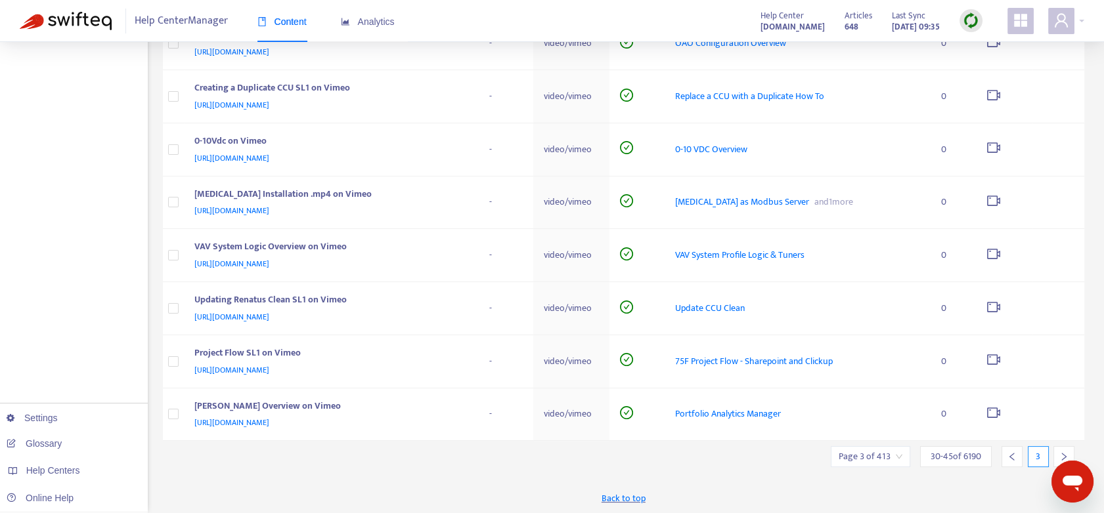
click at [1016, 456] on icon "left" at bounding box center [1011, 456] width 9 height 9
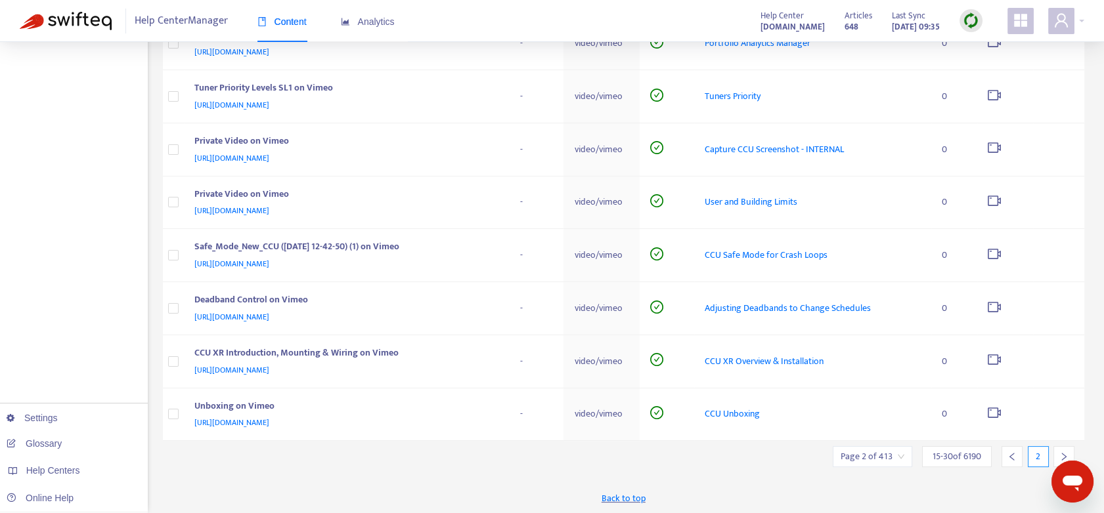
click at [1016, 456] on icon "left" at bounding box center [1011, 456] width 9 height 9
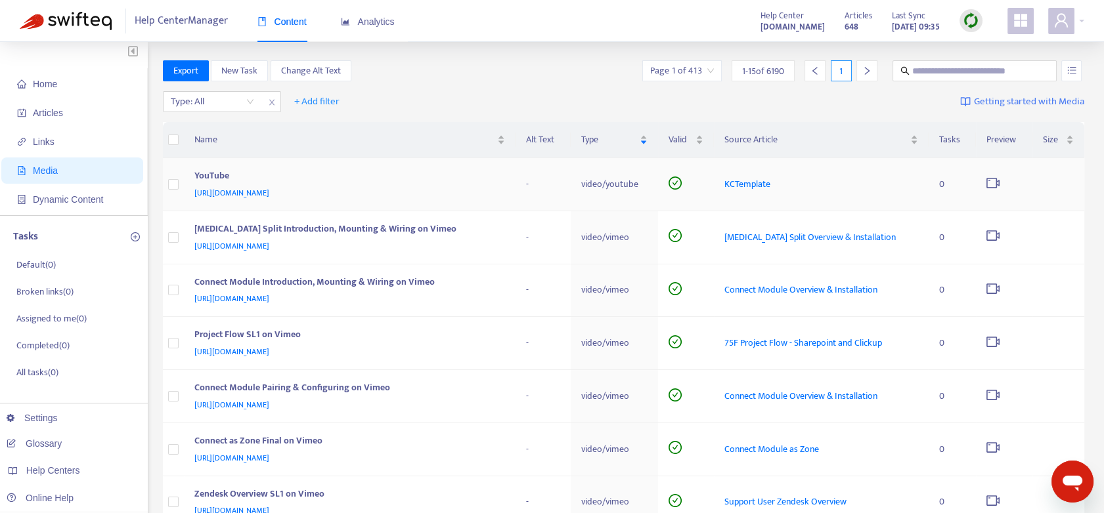
scroll to position [0, 0]
click at [269, 194] on span "[URL][DOMAIN_NAME]" at bounding box center [231, 194] width 75 height 13
click at [255, 248] on span "[URL][DOMAIN_NAME]" at bounding box center [231, 247] width 75 height 13
click at [267, 299] on span "[URL][DOMAIN_NAME]" at bounding box center [231, 299] width 75 height 13
click at [243, 301] on span "[URL][DOMAIN_NAME]" at bounding box center [231, 299] width 75 height 13
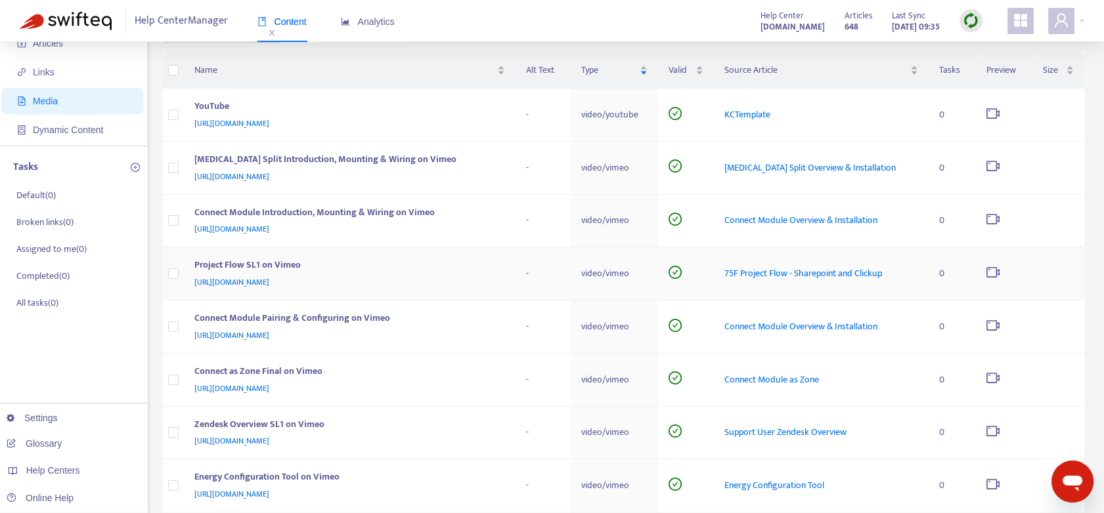
scroll to position [73, 0]
click at [269, 278] on span "[URL][DOMAIN_NAME]" at bounding box center [231, 280] width 75 height 13
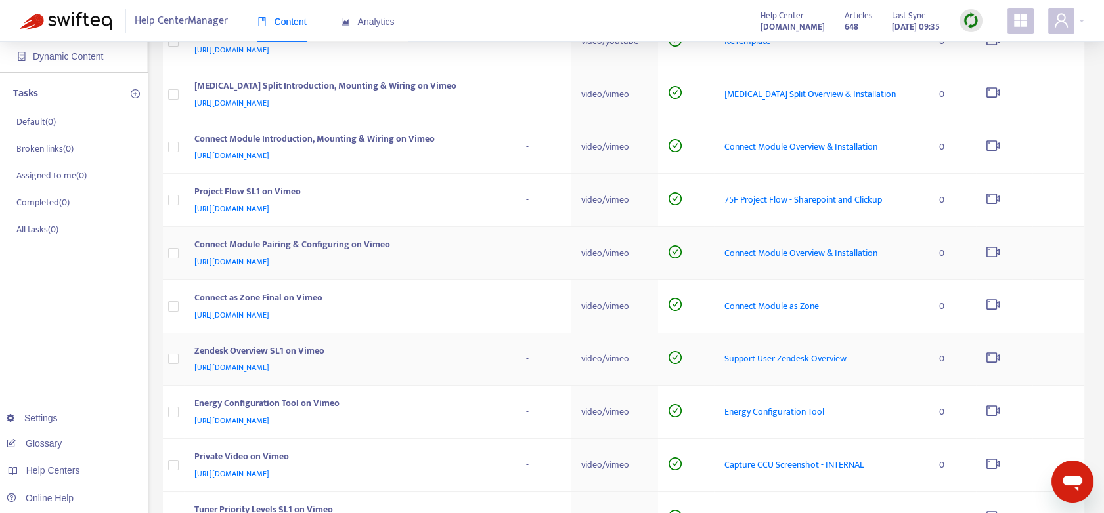
scroll to position [146, 0]
click at [269, 261] on span "[URL][DOMAIN_NAME]" at bounding box center [231, 260] width 75 height 13
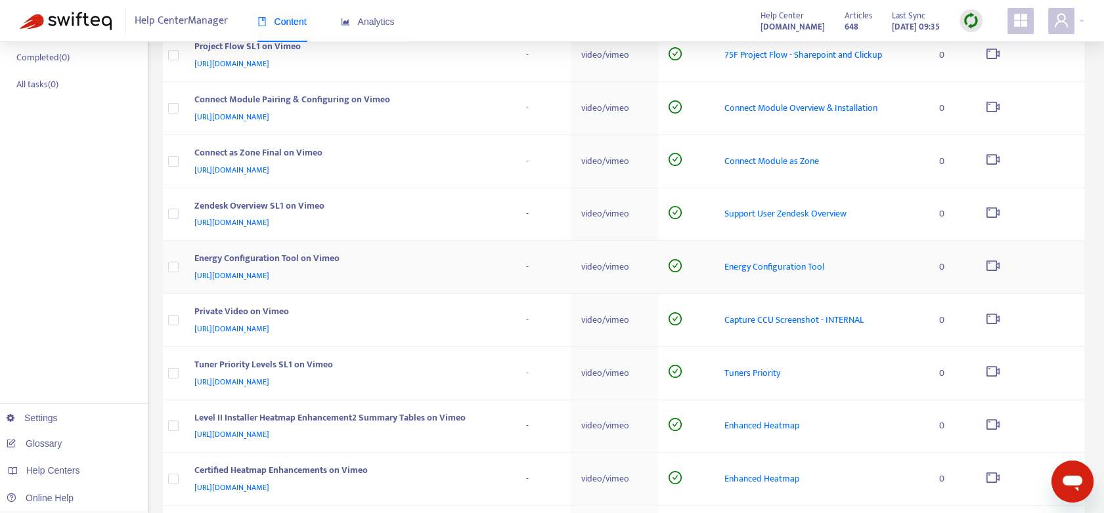
scroll to position [291, 0]
click at [249, 221] on span "[URL][DOMAIN_NAME]" at bounding box center [231, 220] width 75 height 13
click at [250, 274] on span "[URL][DOMAIN_NAME]" at bounding box center [231, 273] width 75 height 13
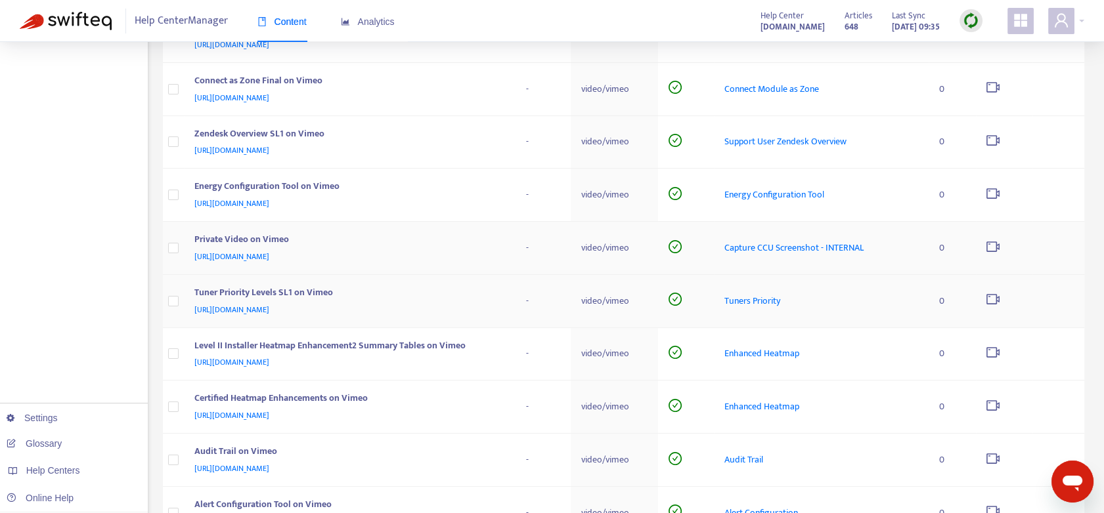
scroll to position [364, 0]
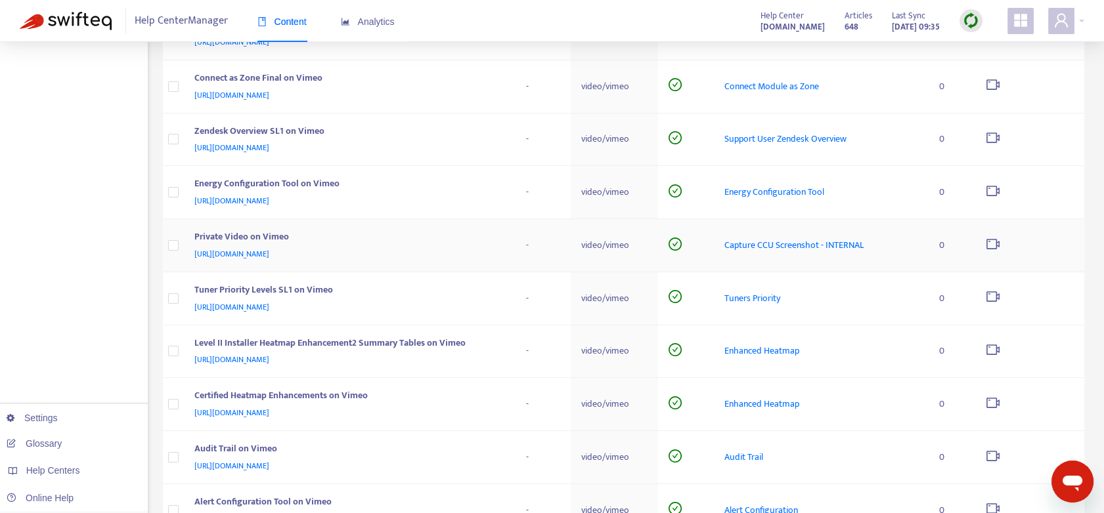
click at [269, 255] on span "[URL][DOMAIN_NAME]" at bounding box center [231, 253] width 75 height 13
click at [259, 303] on span "[URL][DOMAIN_NAME]" at bounding box center [231, 307] width 75 height 13
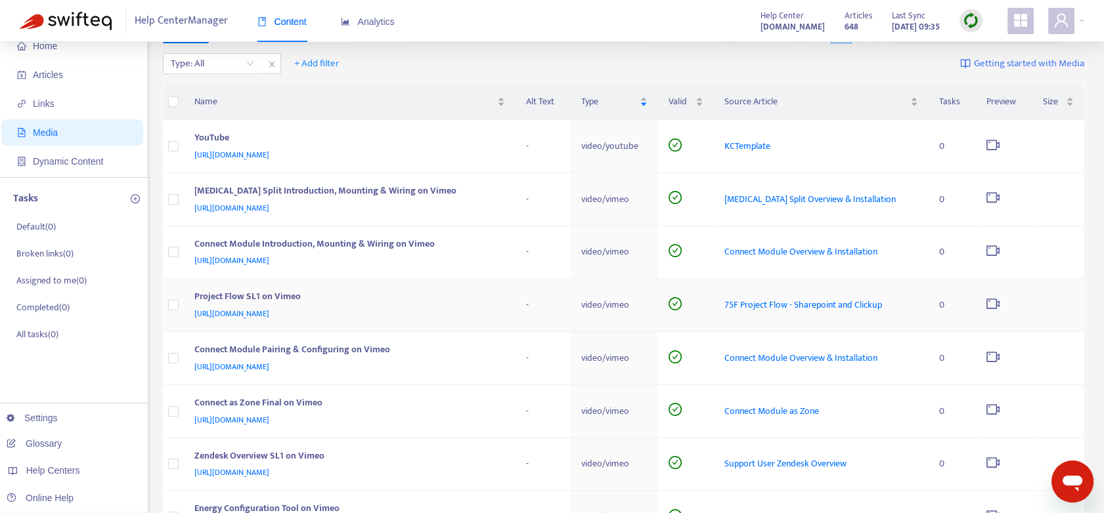
scroll to position [0, 0]
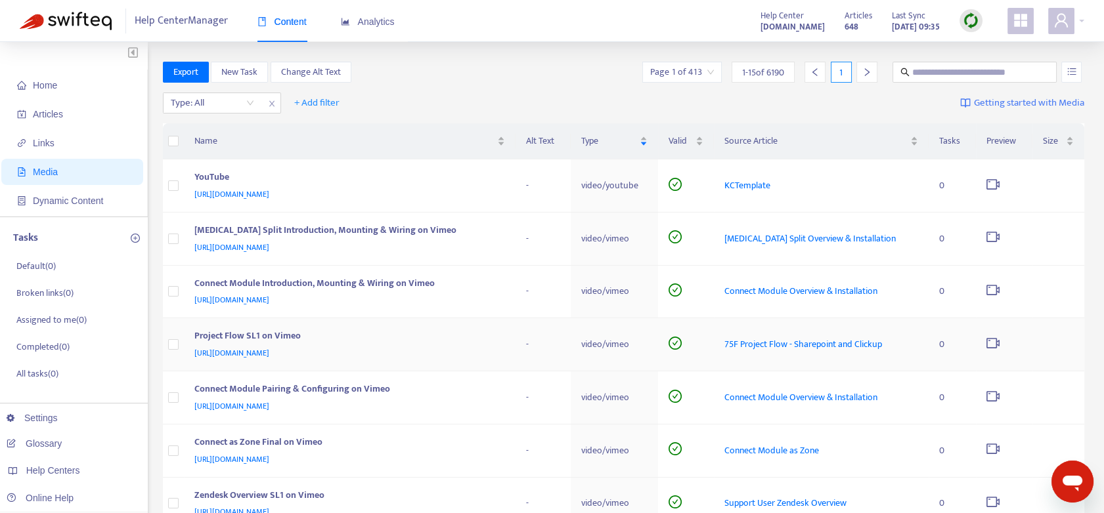
click at [269, 349] on span "[URL][DOMAIN_NAME]" at bounding box center [231, 353] width 75 height 13
